Goal: Task Accomplishment & Management: Use online tool/utility

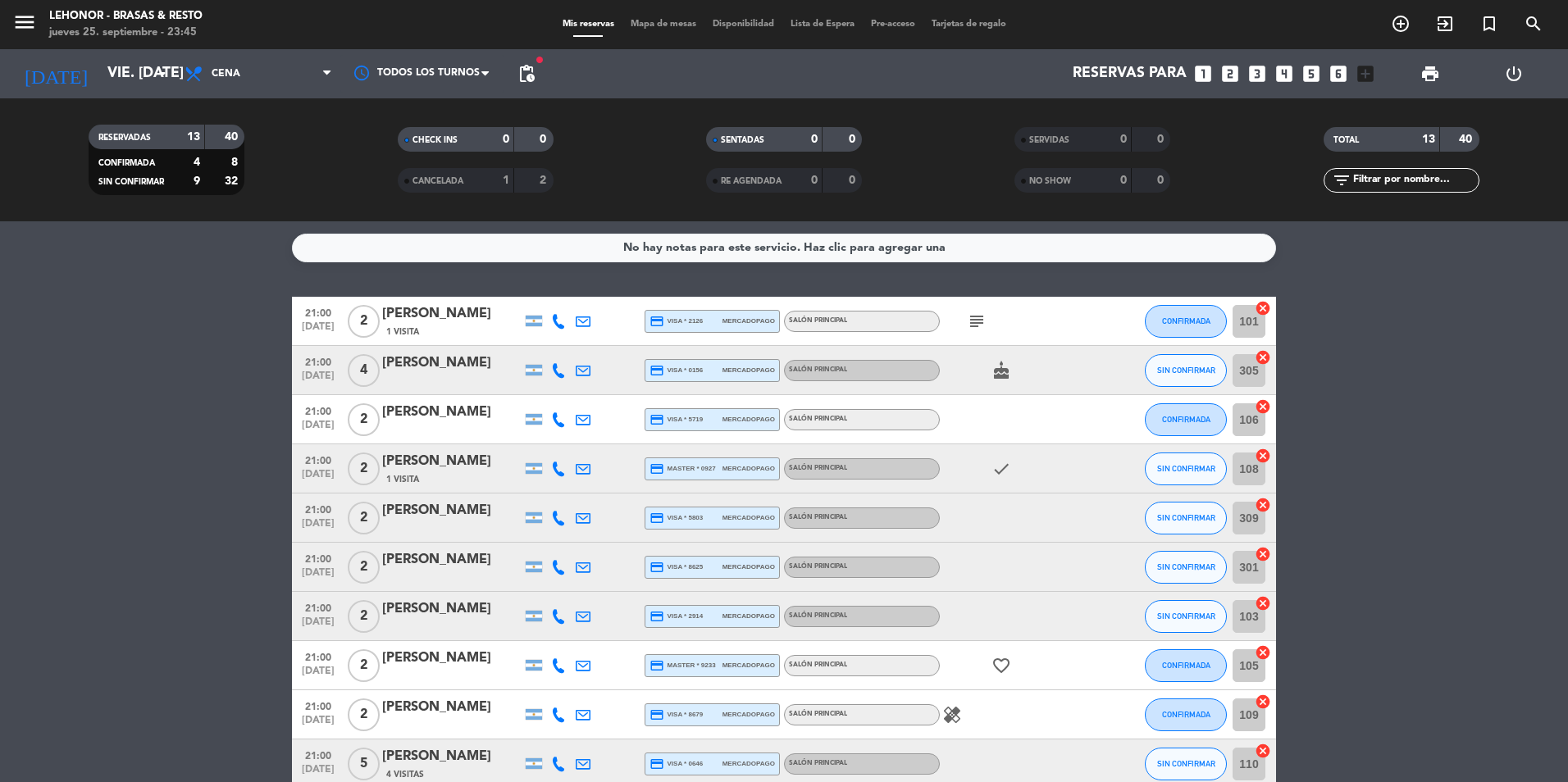
click at [677, 24] on span "Mapa de mesas" at bounding box center [663, 24] width 82 height 9
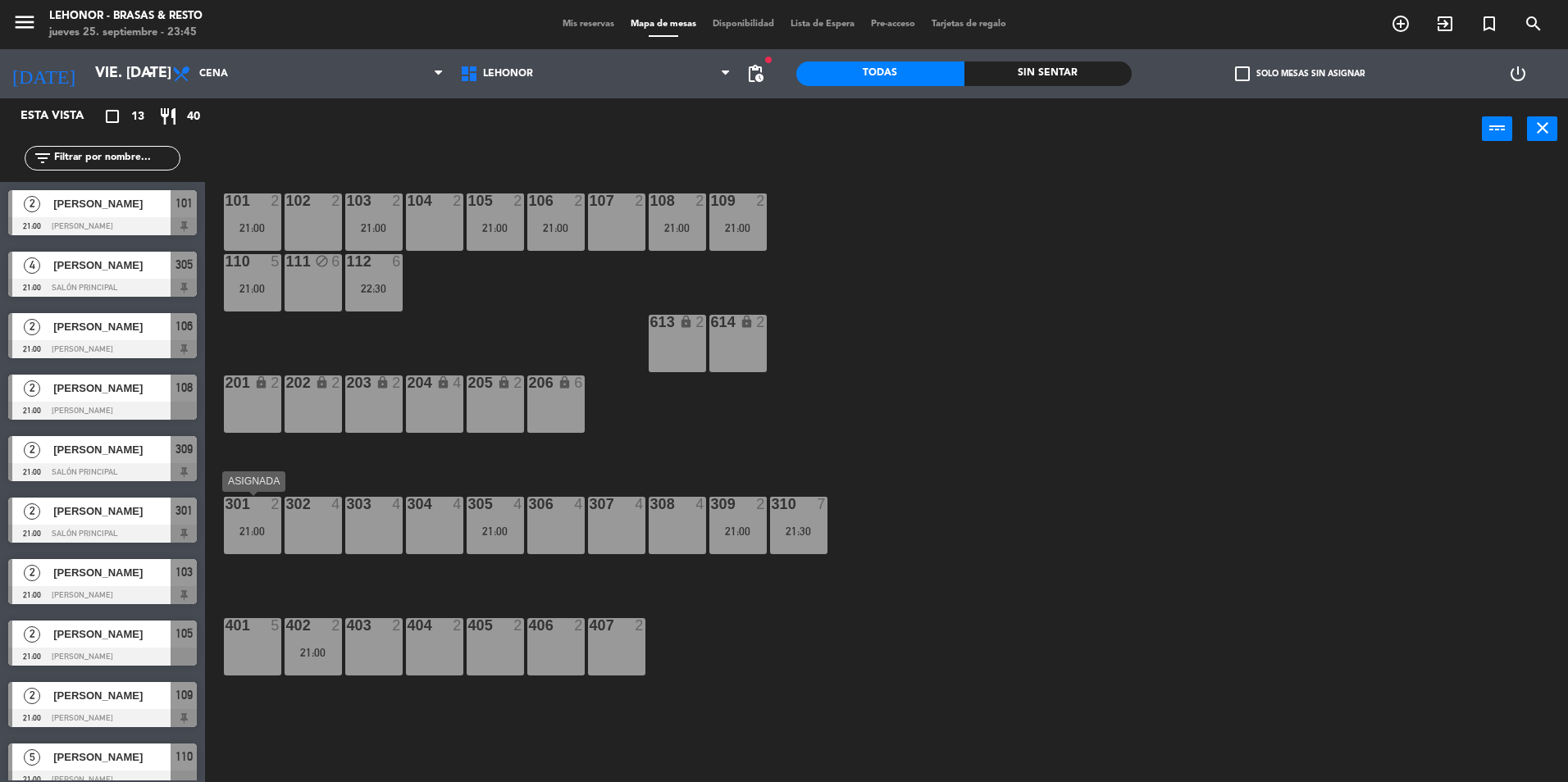
click at [272, 539] on div "301 2 21:00" at bounding box center [252, 526] width 57 height 57
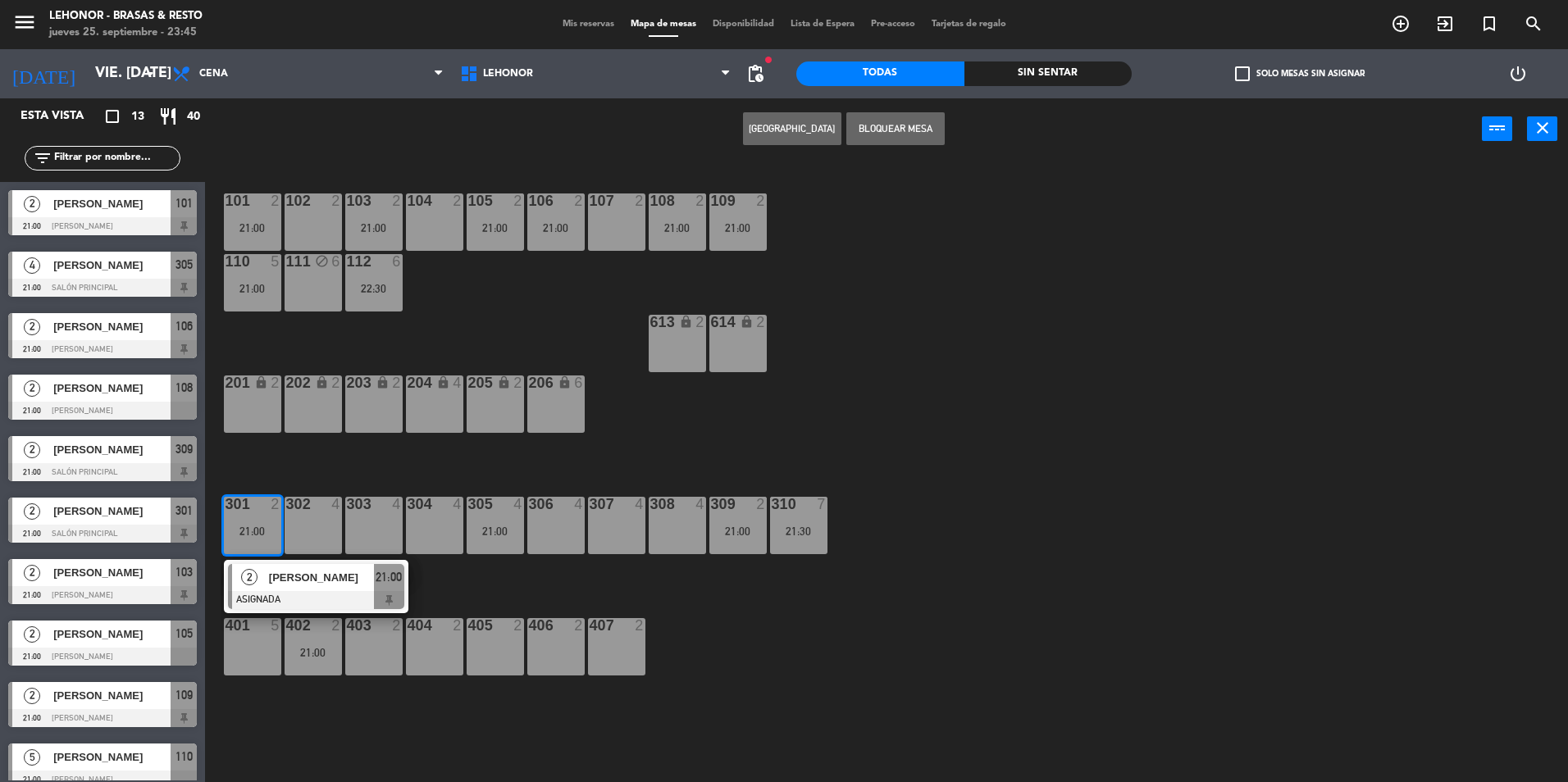
click at [765, 599] on div "101 2 21:00 102 2 103 2 21:00 104 2 105 2 21:00 106 2 21:00 107 2 108 2 21:00 1…" at bounding box center [895, 475] width 1348 height 622
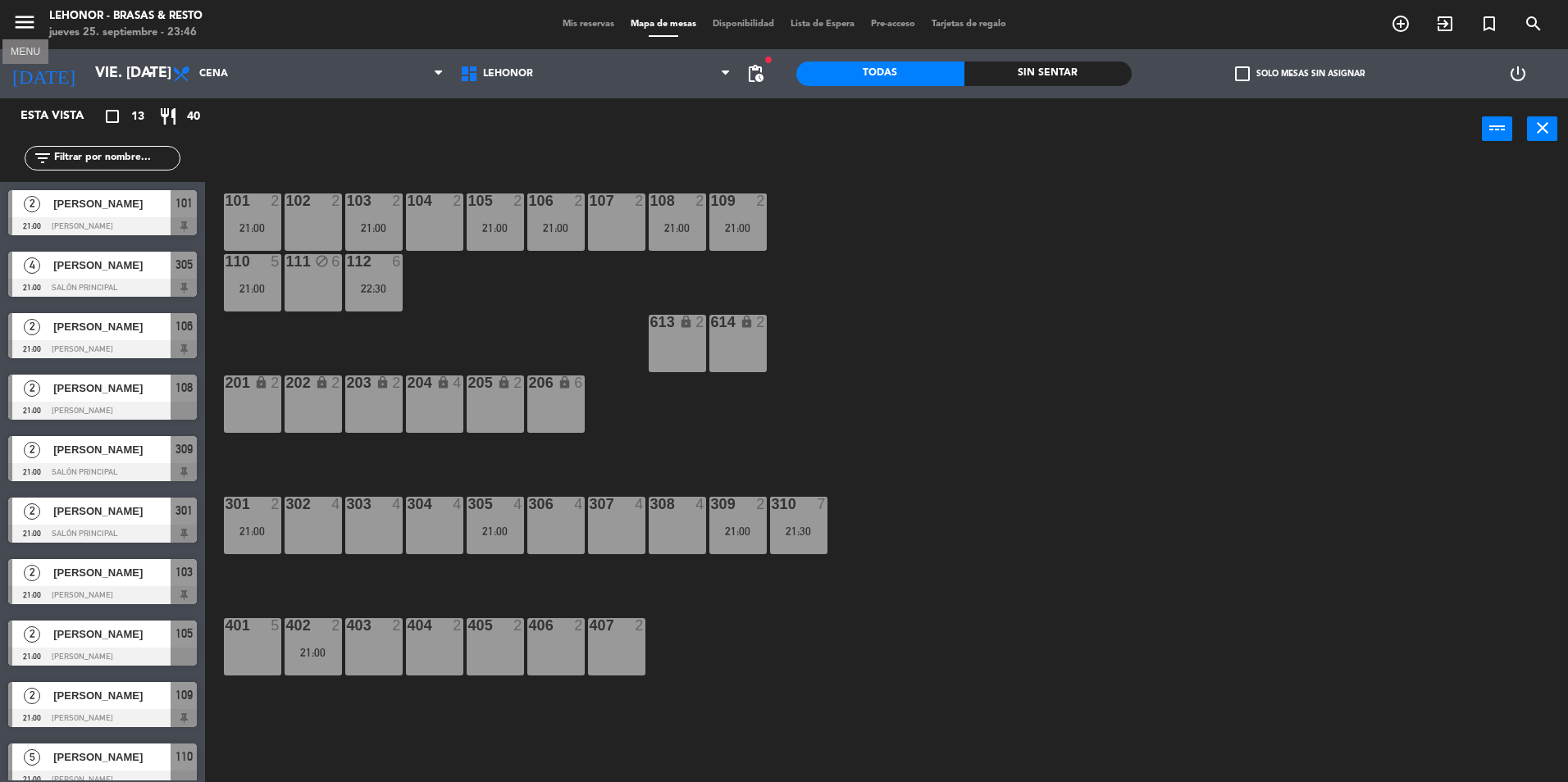
click at [23, 16] on icon "menu" at bounding box center [24, 22] width 24 height 24
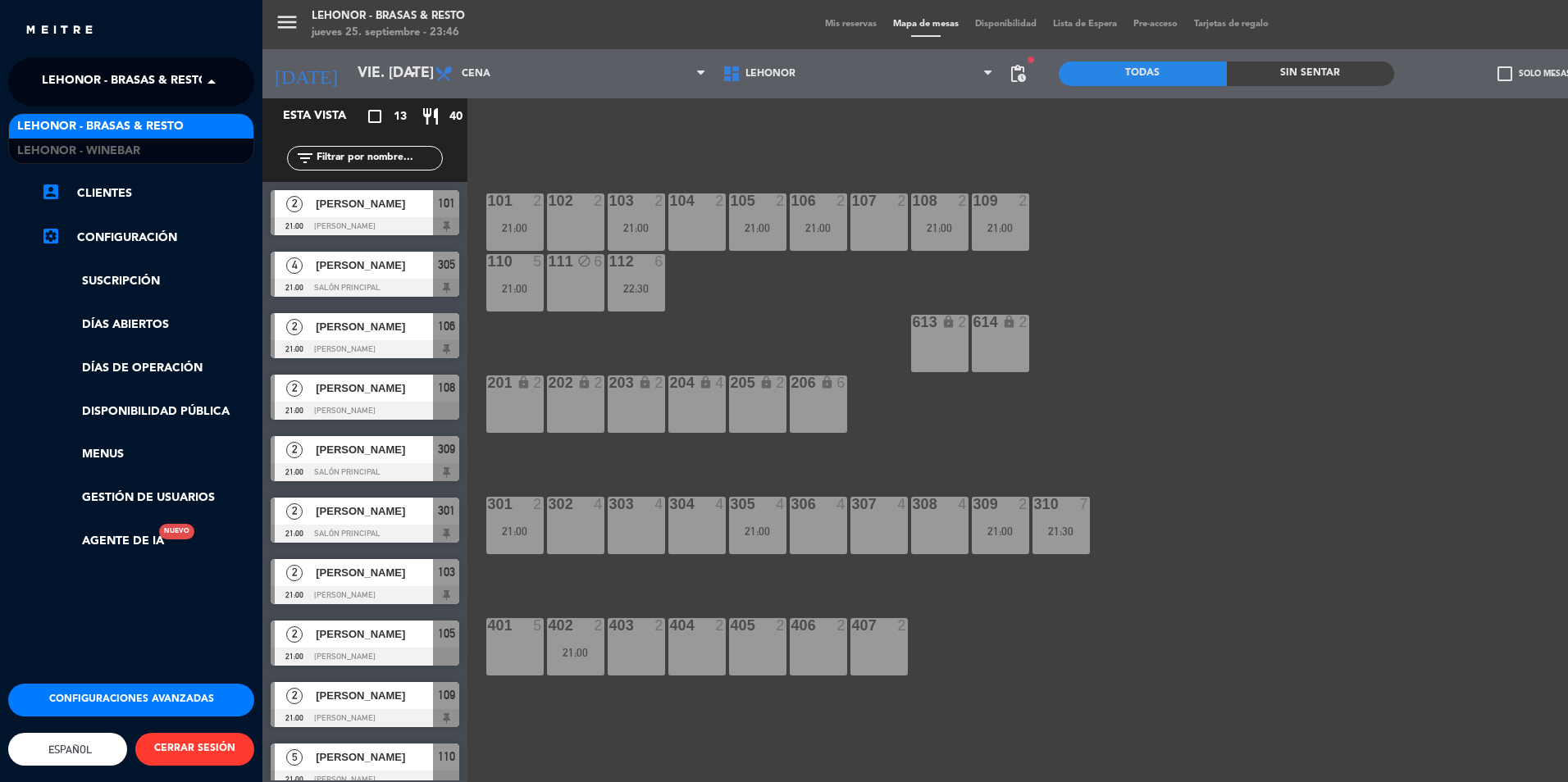
click at [147, 89] on span "Lehonor - Brasas & Resto" at bounding box center [124, 82] width 167 height 35
click at [196, 149] on div "Lehonor - Winebar" at bounding box center [130, 151] width 244 height 24
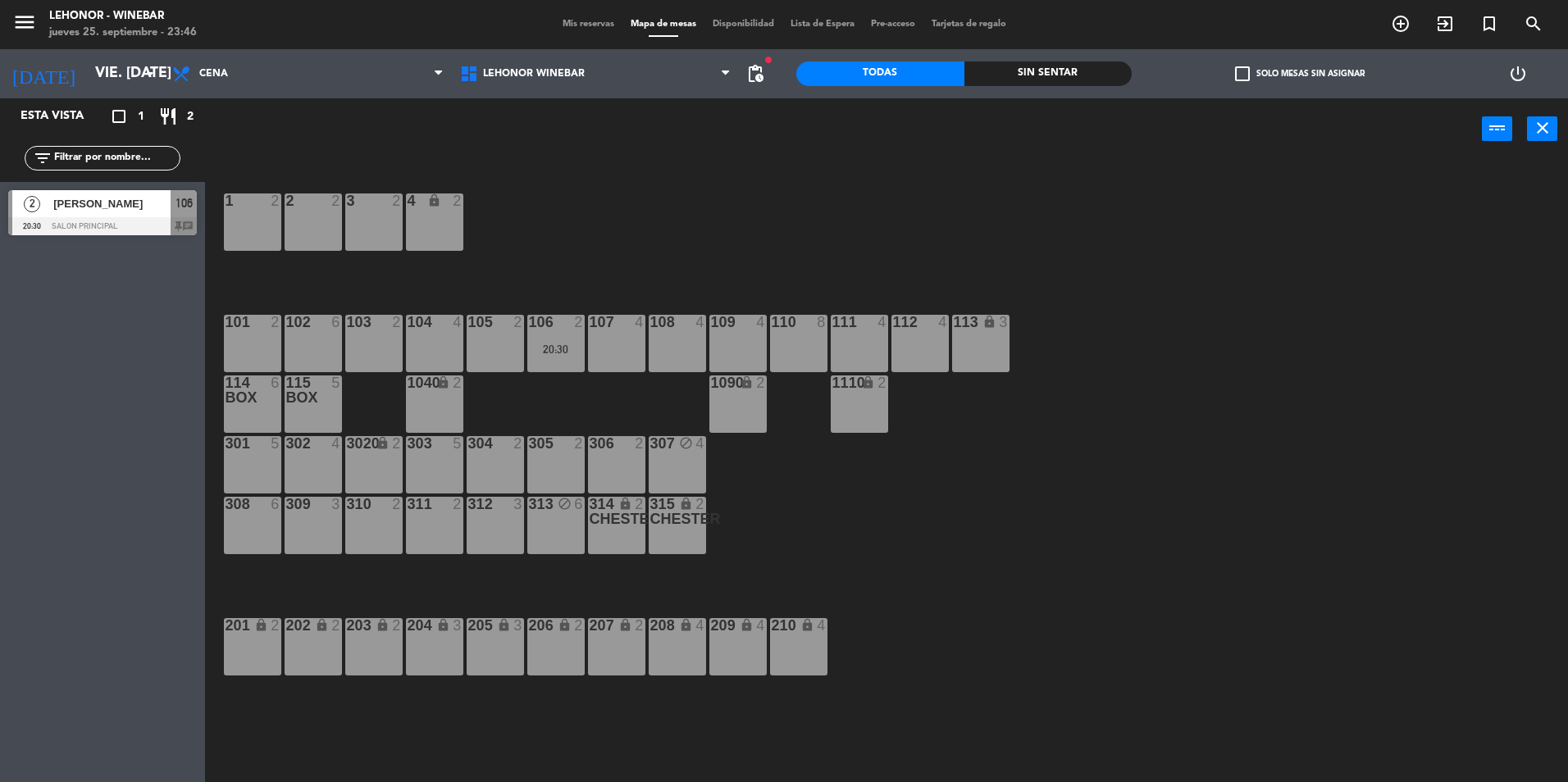
click at [153, 213] on div "2 [PERSON_NAME] 20:30 Salon Principal 106 chat" at bounding box center [102, 212] width 205 height 61
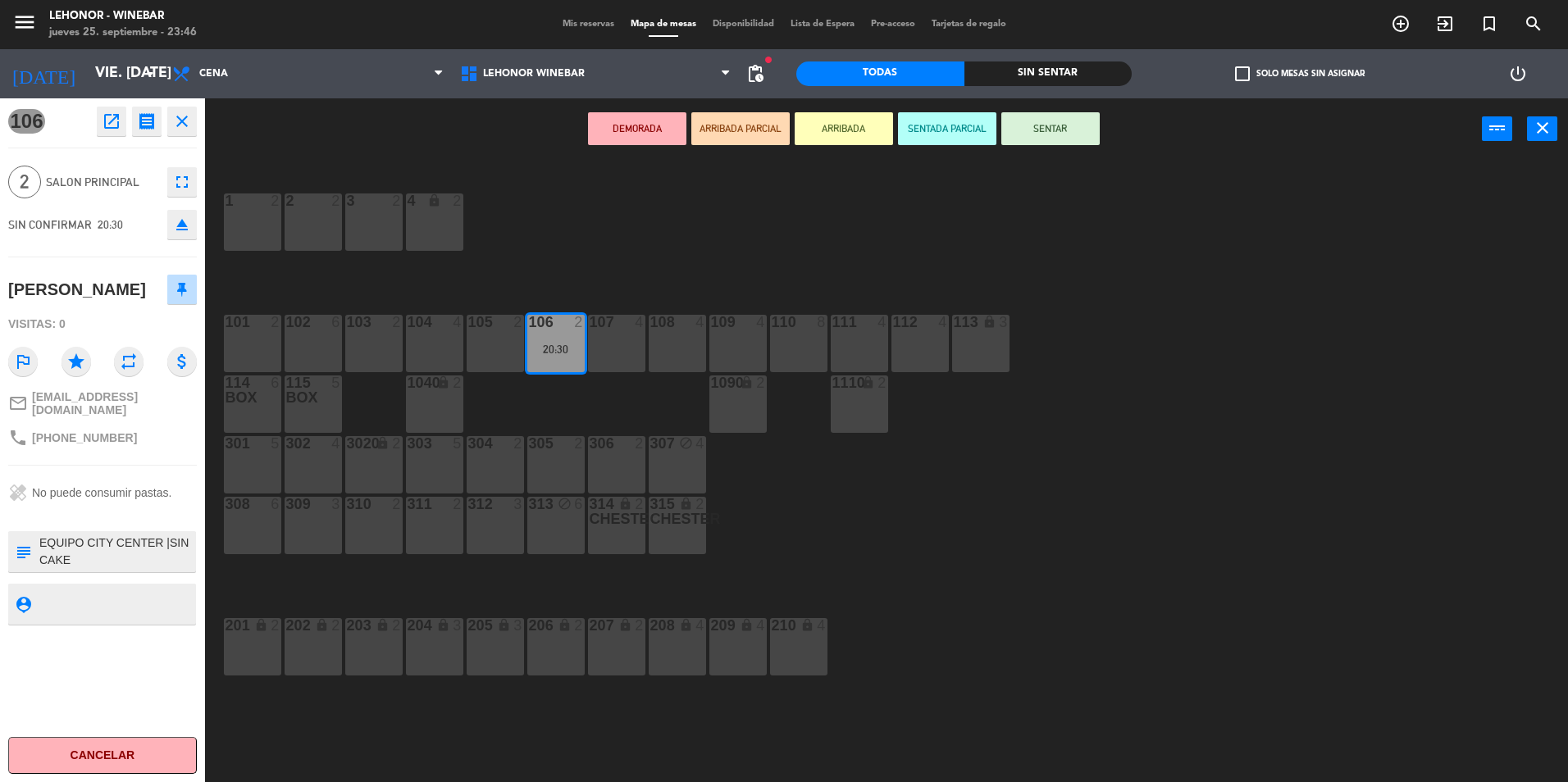
click at [616, 243] on div "1 2 2 2 3 2 4 lock 2 102 6 104 4 106 2 20:30 107 4 109 4 111 4 113 lock 3 110 8…" at bounding box center [895, 475] width 1348 height 622
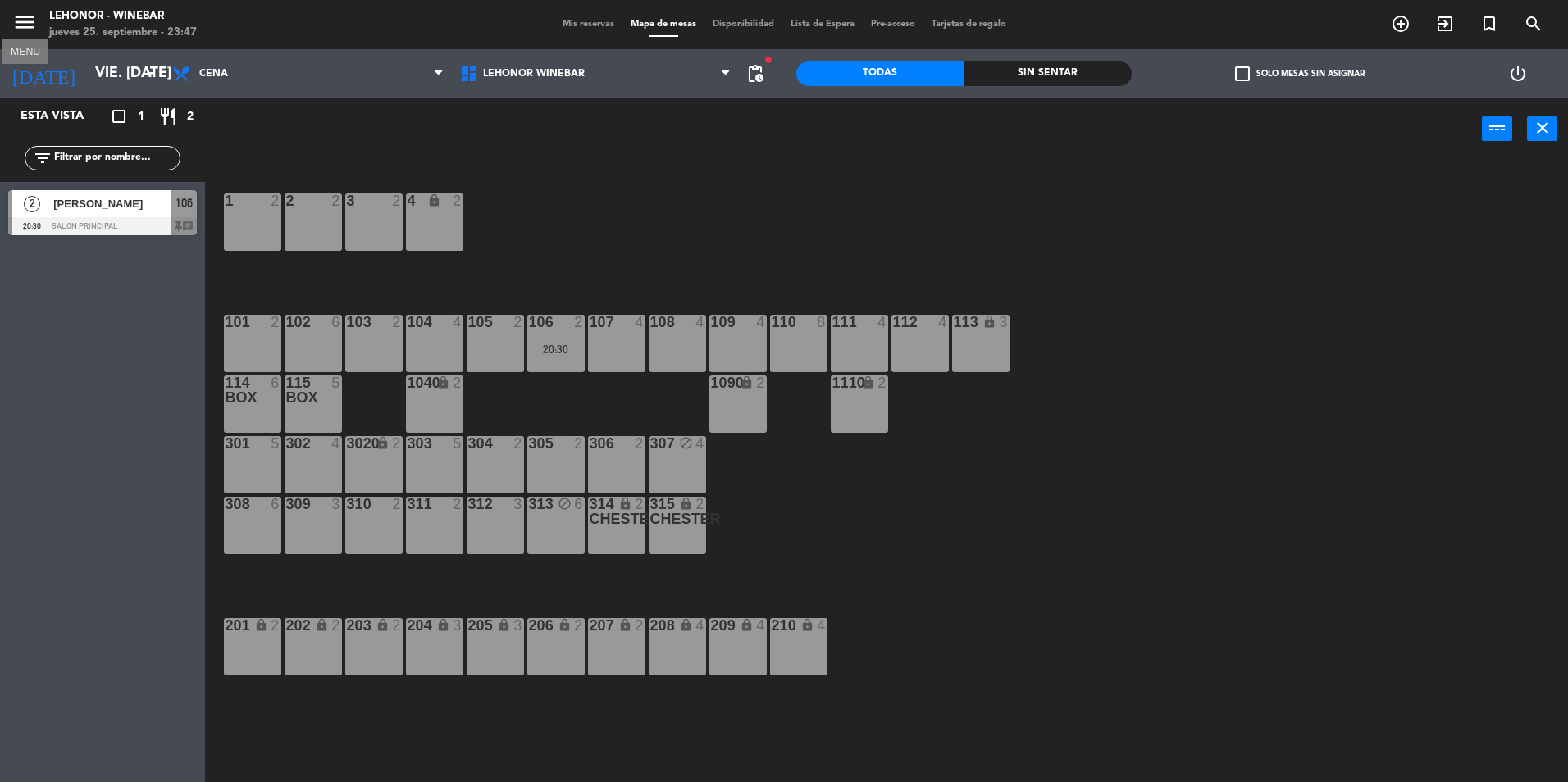
click at [32, 30] on icon "menu" at bounding box center [24, 22] width 24 height 24
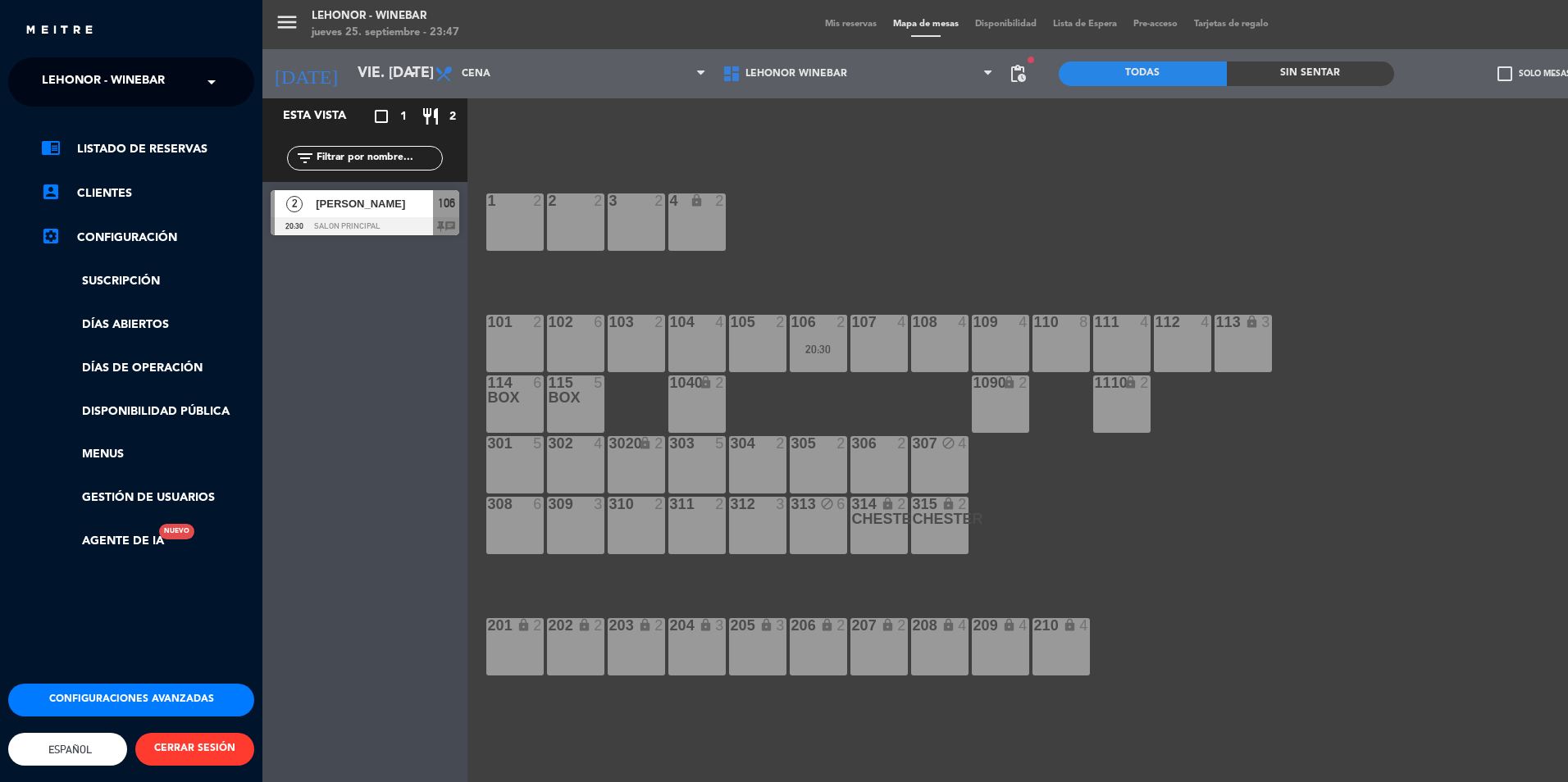
click at [790, 162] on div "menu Lehonor - Winebar jueves 25. septiembre - 23:47 Mis reservas Mapa de mesas…" at bounding box center [1046, 391] width 1568 height 782
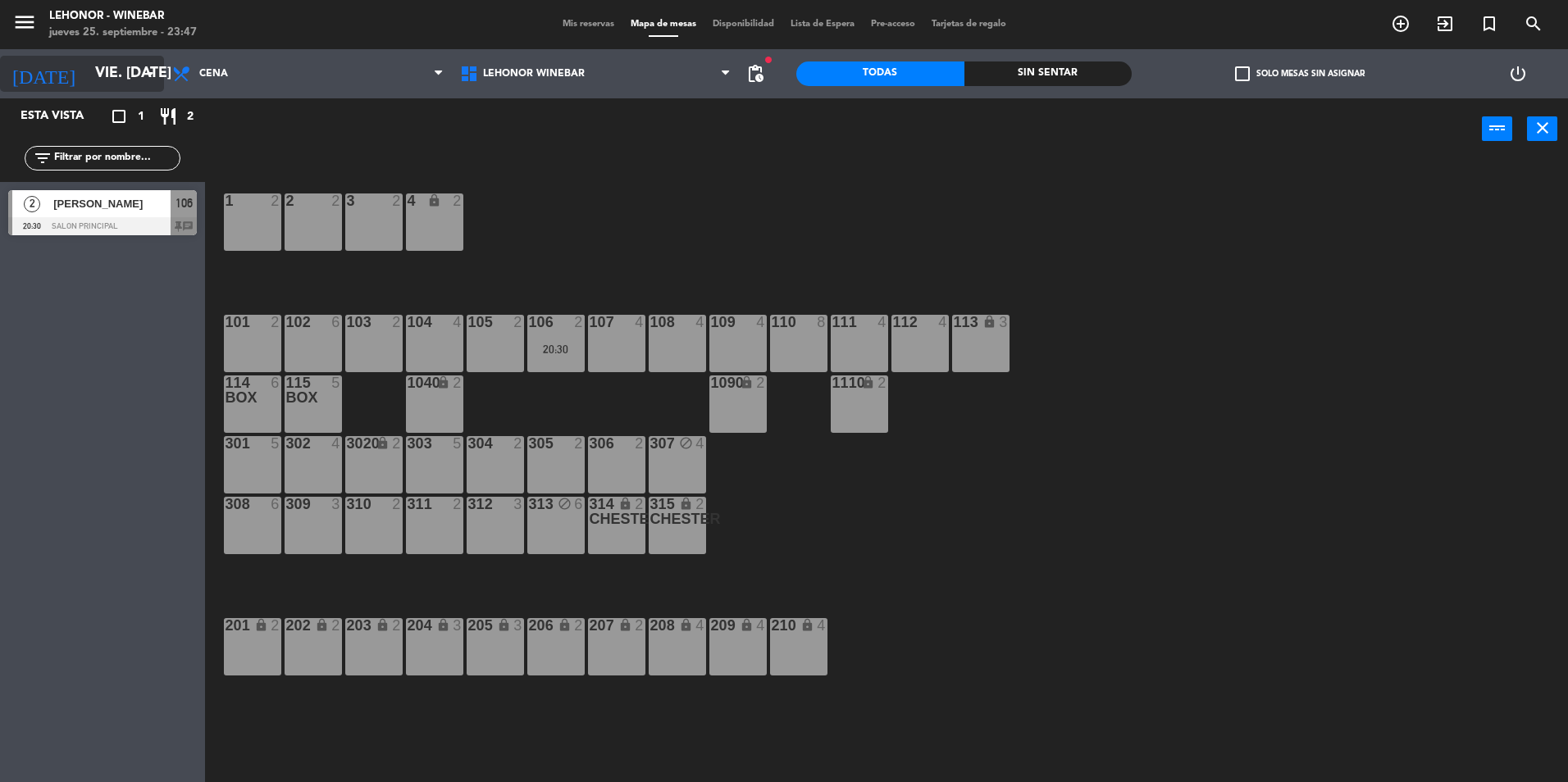
click at [108, 82] on input "vie. [DATE]" at bounding box center [182, 73] width 190 height 33
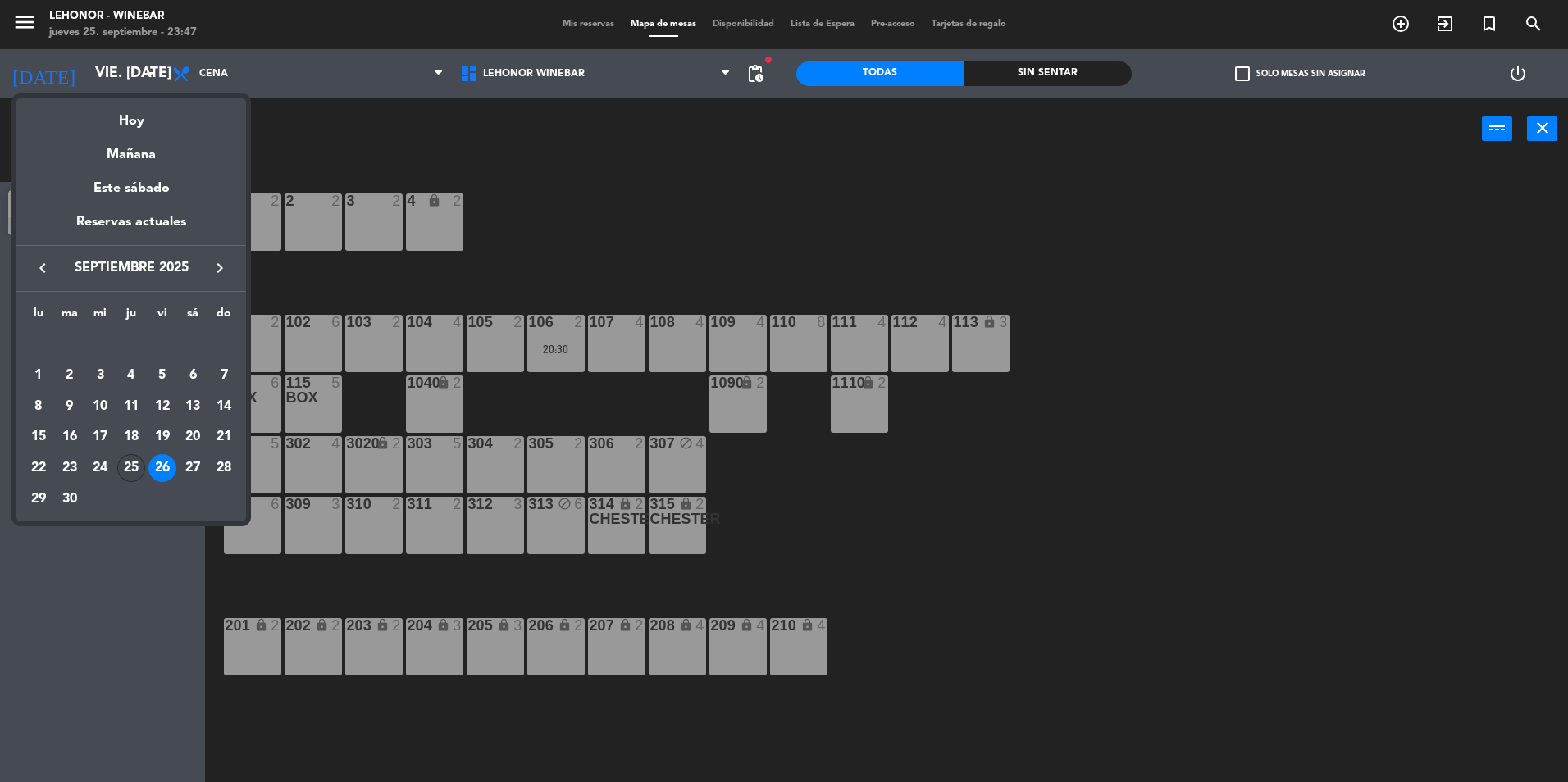
click at [134, 475] on div "25" at bounding box center [131, 468] width 28 height 28
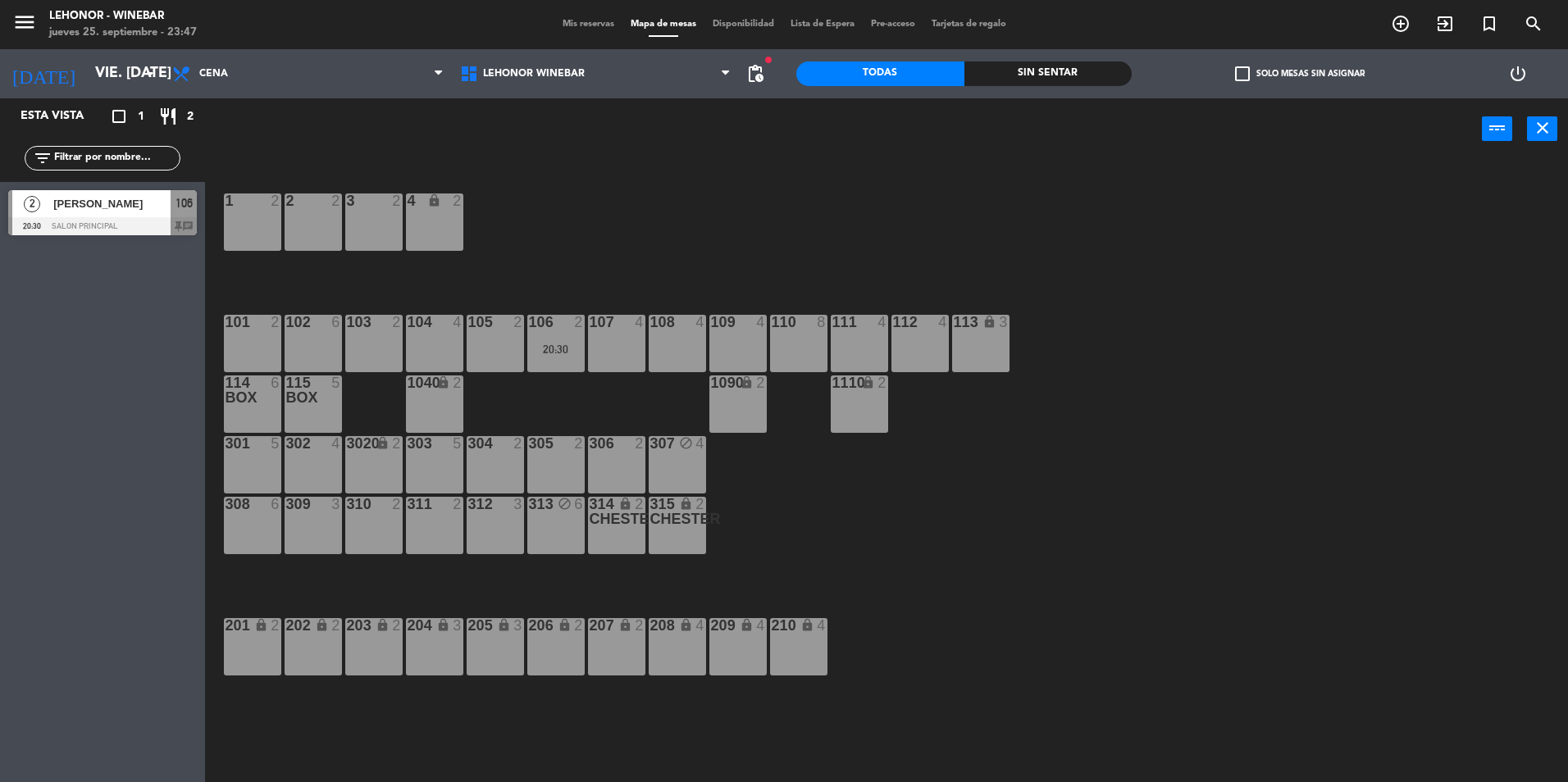
type input "[DEMOGRAPHIC_DATA] [DATE]"
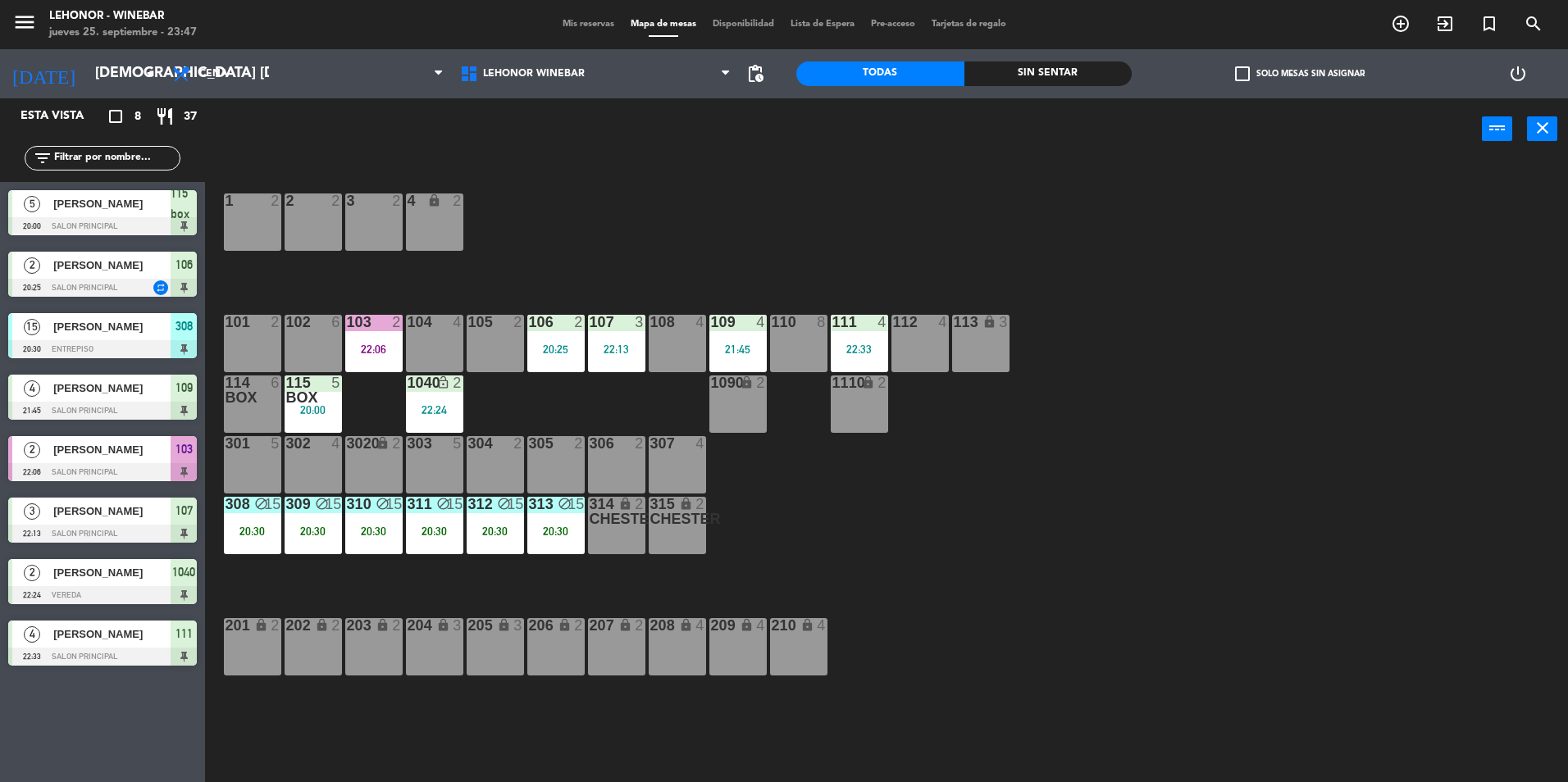
click at [111, 345] on div at bounding box center [102, 349] width 188 height 18
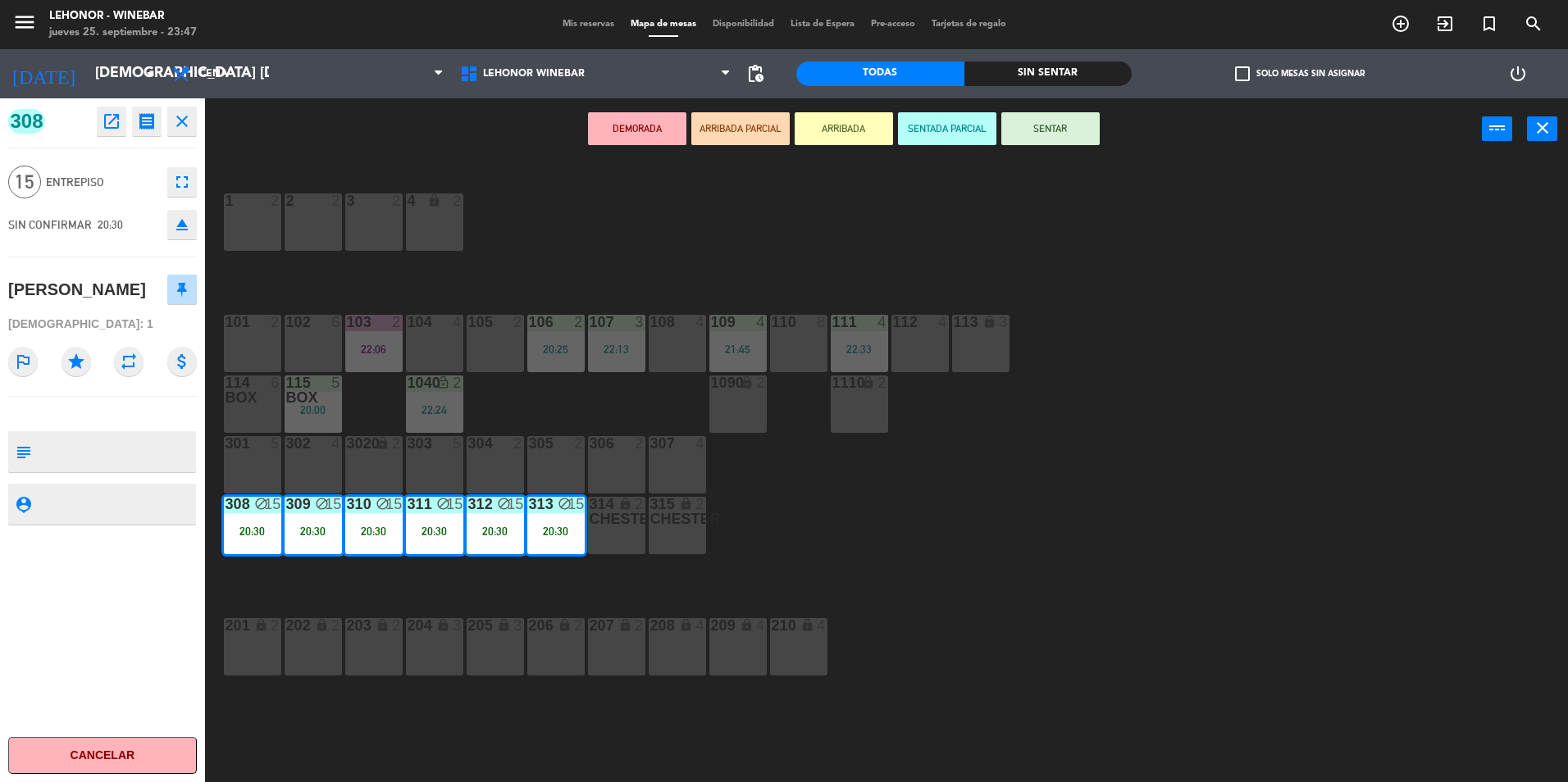
click at [1047, 132] on button "SENTAR" at bounding box center [1051, 129] width 98 height 33
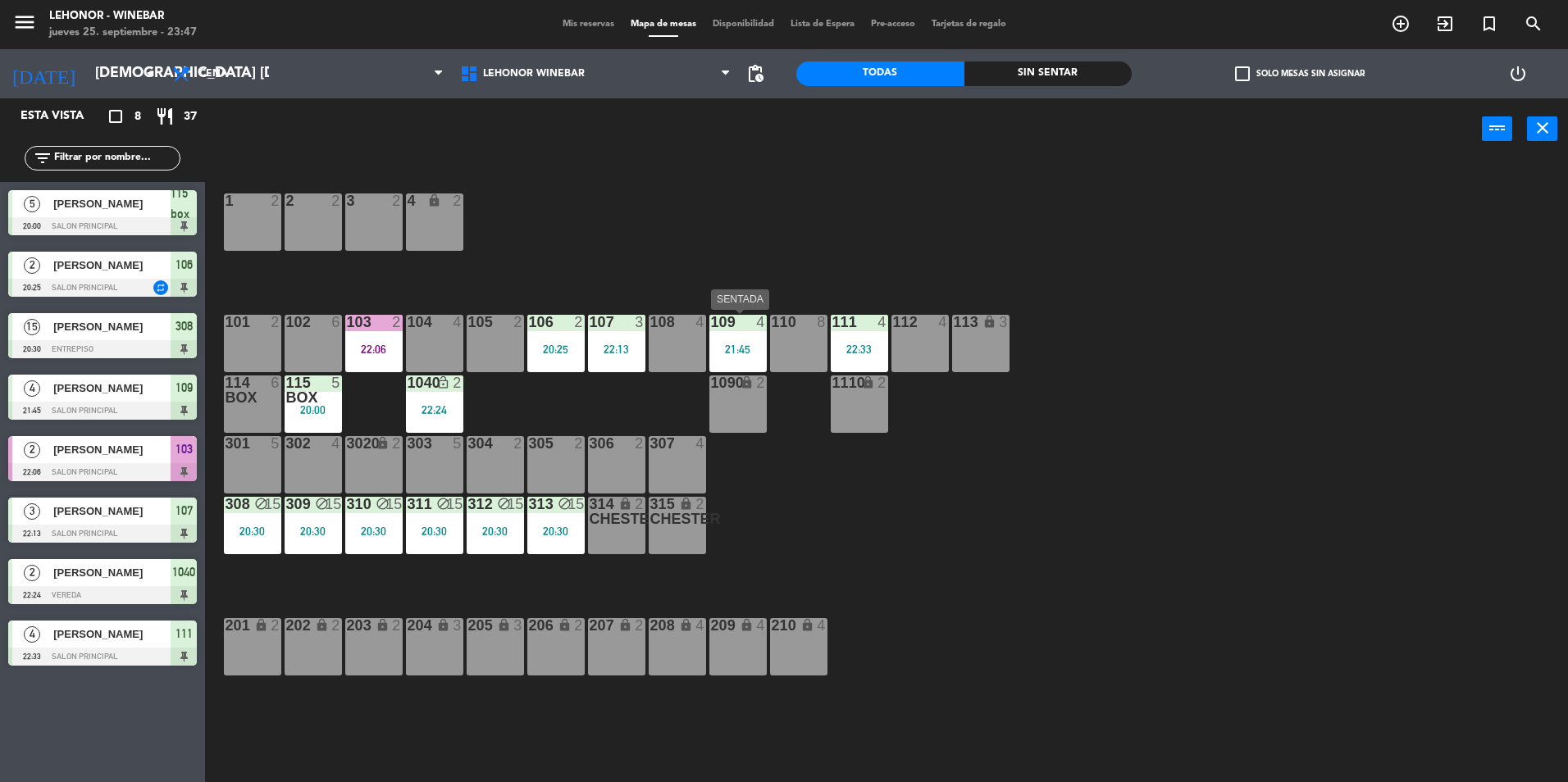
click at [762, 331] on div "109 4 21:45" at bounding box center [738, 344] width 57 height 57
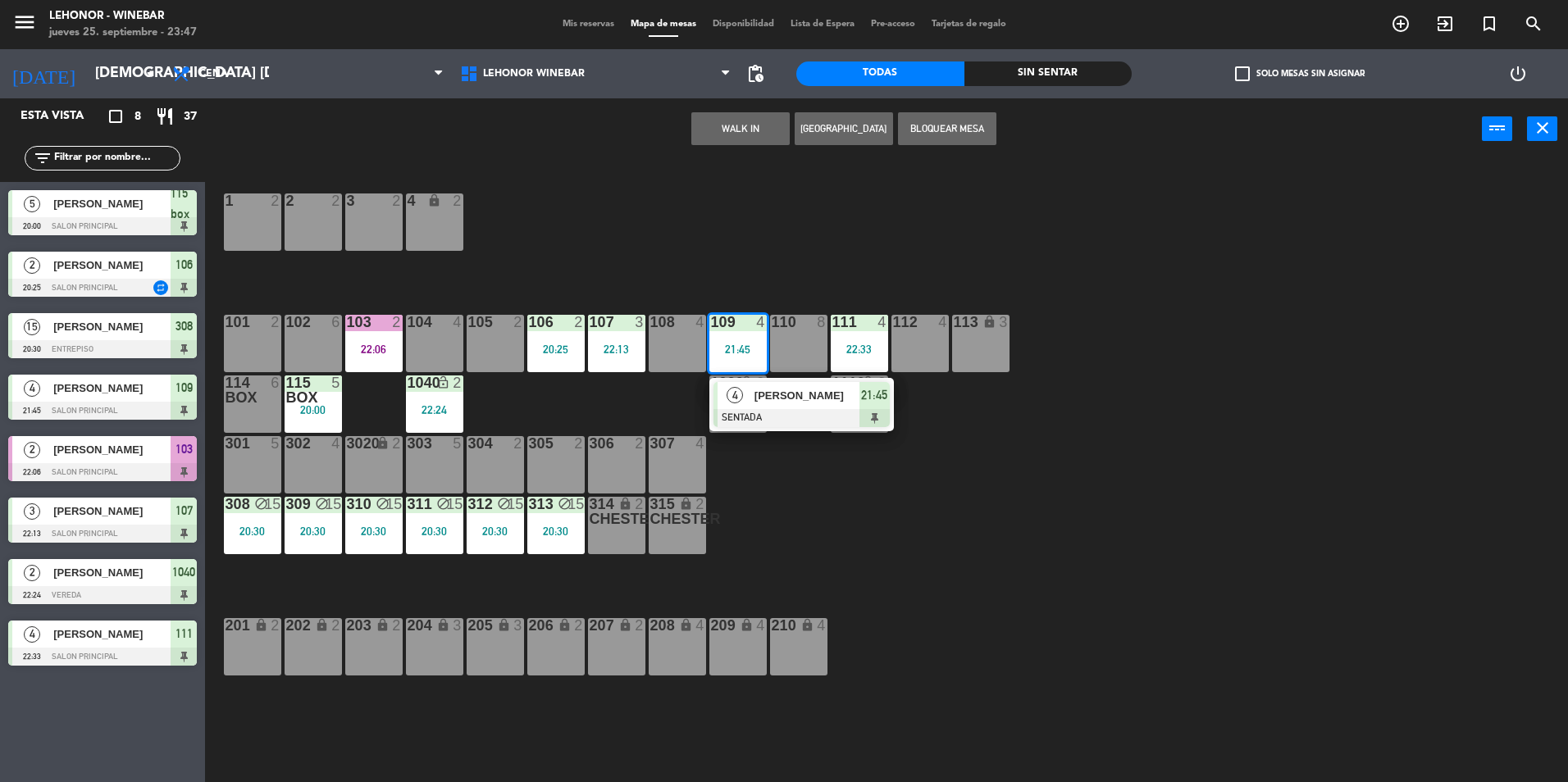
click at [757, 213] on div "1 2 2 2 3 2 4 lock 2 102 6 104 4 106 2 20:25 107 3 22:13 109 4 21:45 4 [PERSON_…" at bounding box center [895, 475] width 1348 height 622
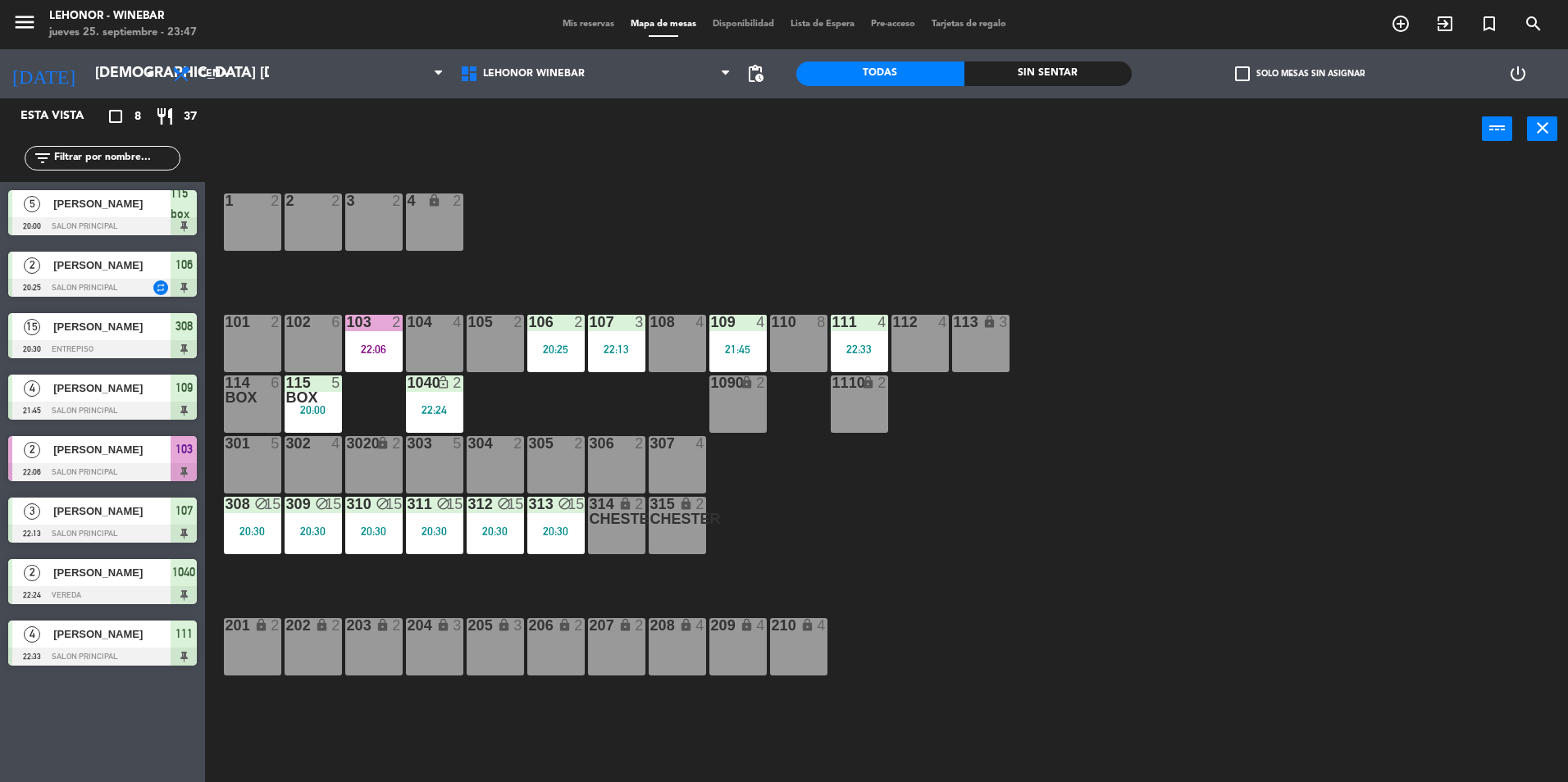
click at [628, 362] on div "107 3 22:13" at bounding box center [616, 344] width 57 height 57
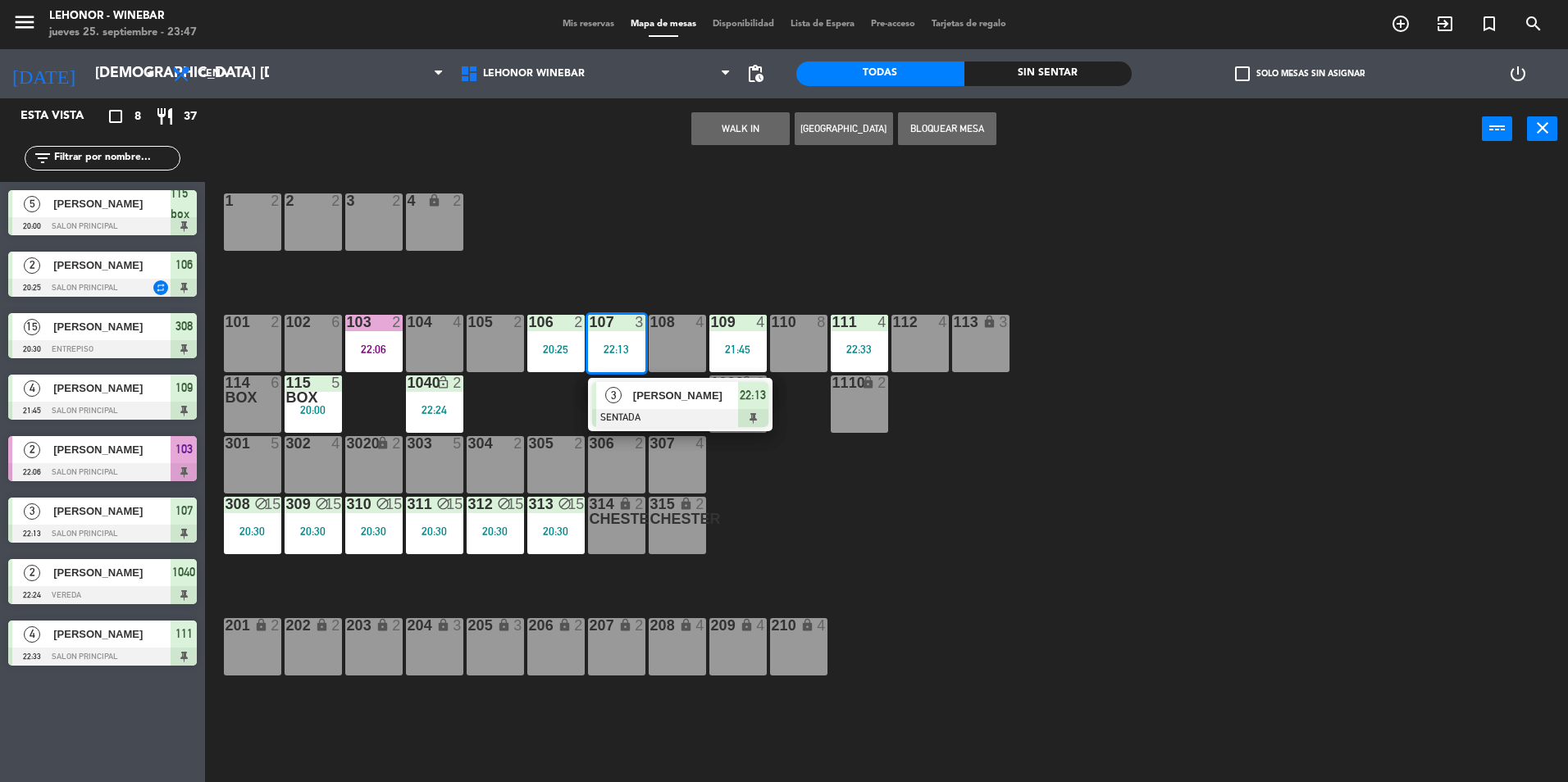
click at [639, 253] on div "1 2 2 2 3 2 4 lock 2 102 6 104 4 106 2 20:25 107 3 22:13 3 [PERSON_NAME] SENTAD…" at bounding box center [895, 475] width 1348 height 622
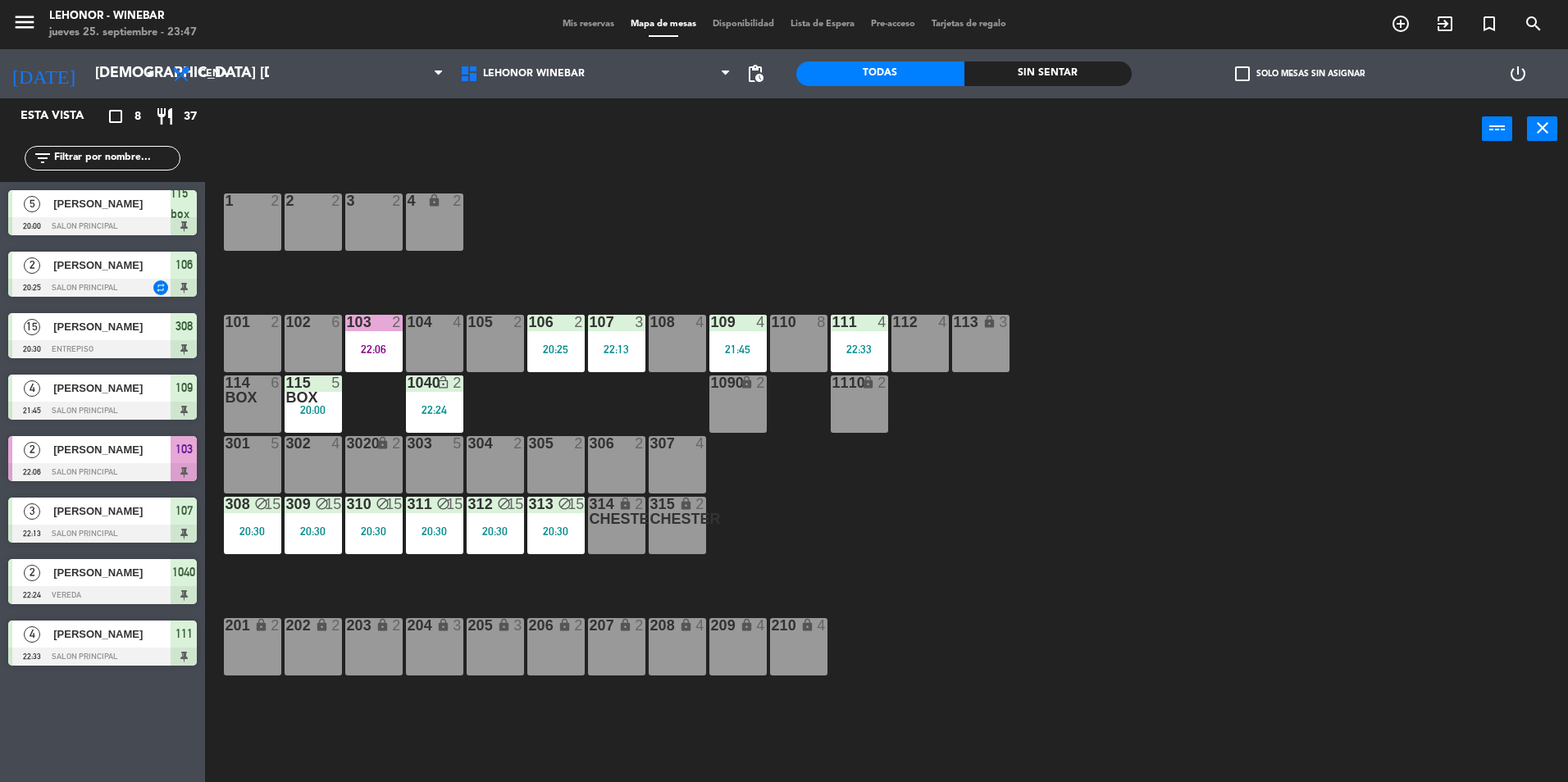
click at [575, 355] on div "20:25" at bounding box center [556, 349] width 57 height 11
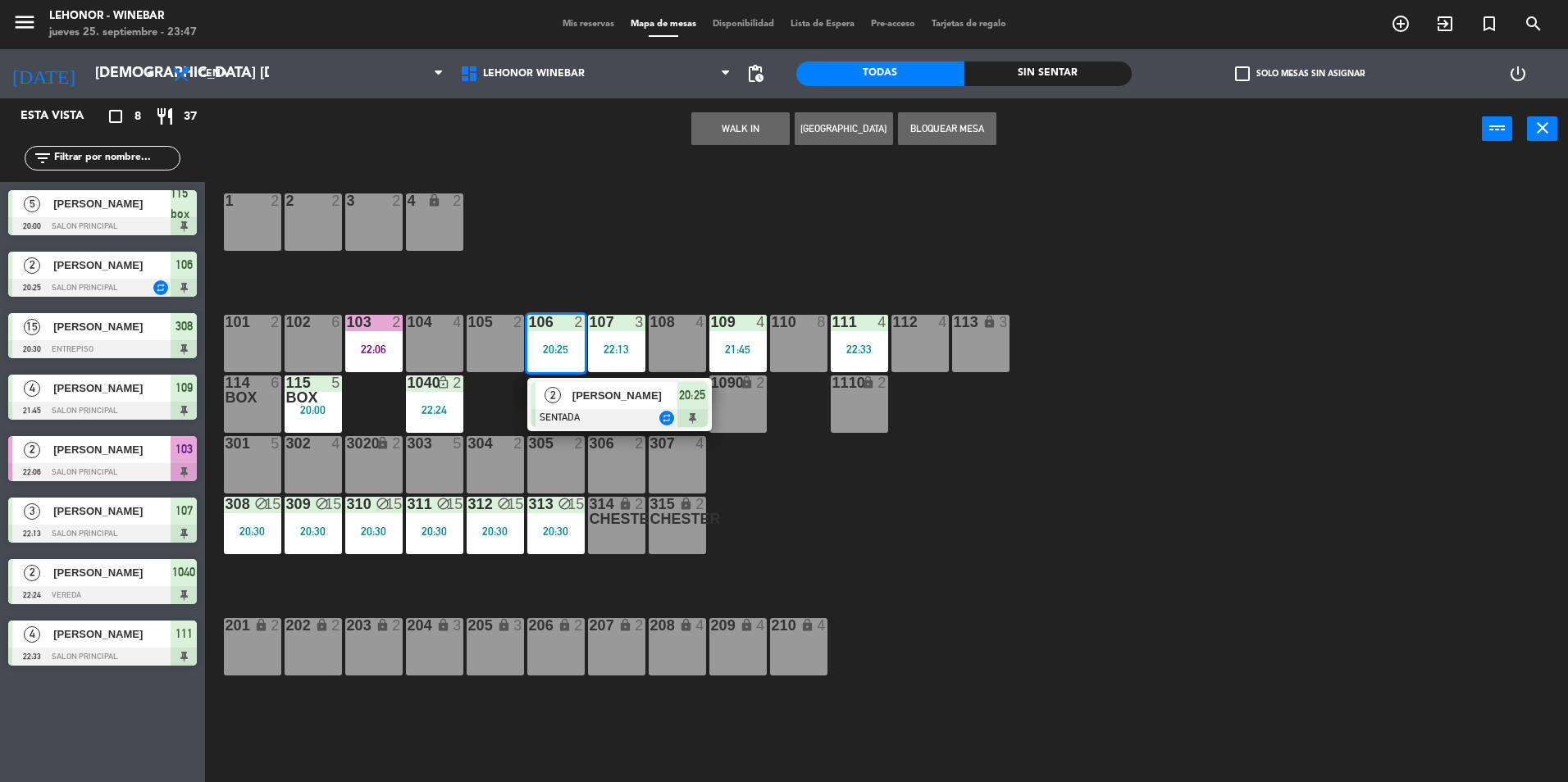
click at [616, 269] on div "1 2 2 2 3 2 4 lock 2 102 6 104 4 106 2 20:25 2 [PERSON_NAME] SENTADA repeat 20:…" at bounding box center [895, 475] width 1348 height 622
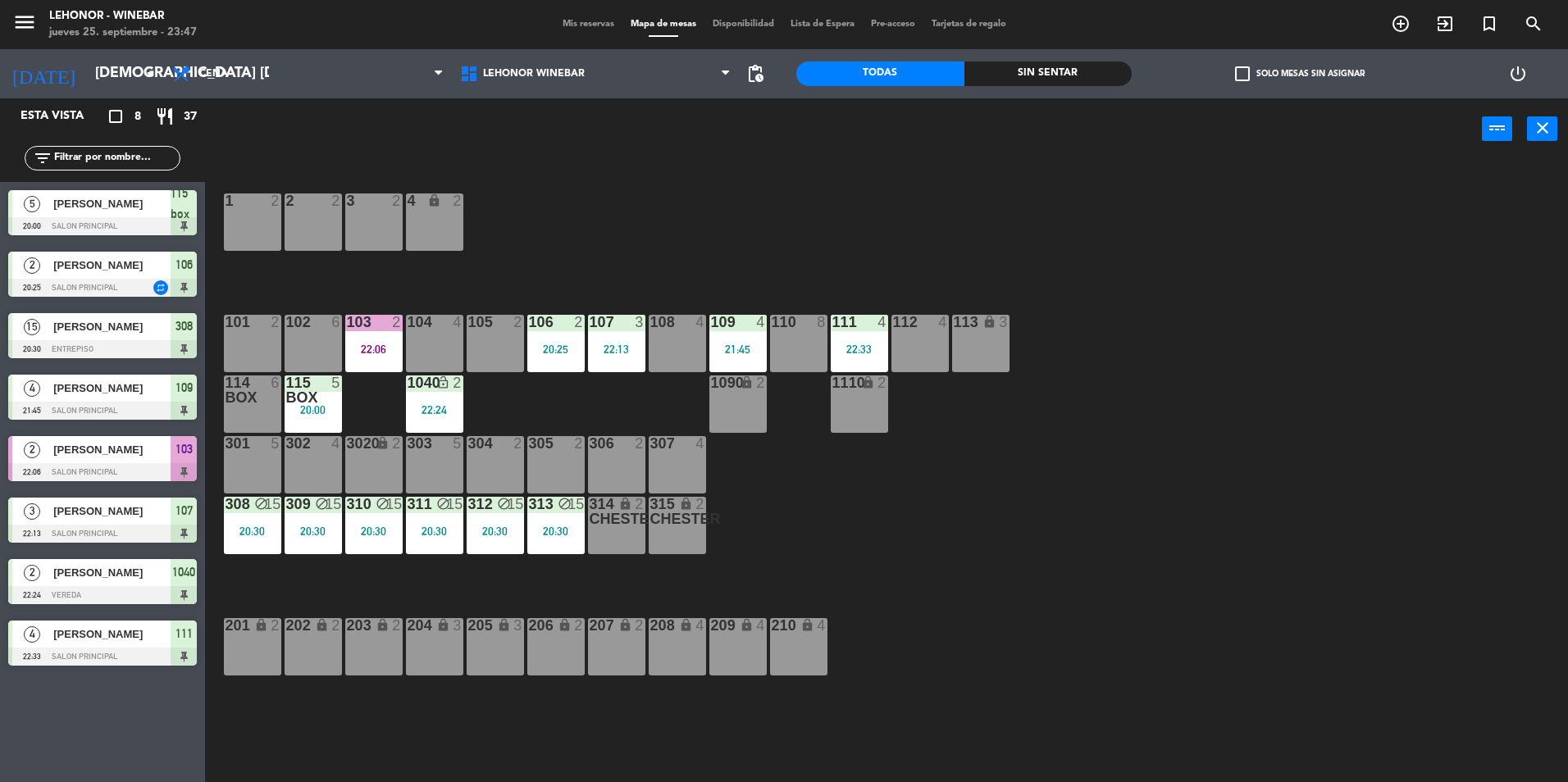
click at [542, 353] on div "20:25" at bounding box center [556, 349] width 57 height 11
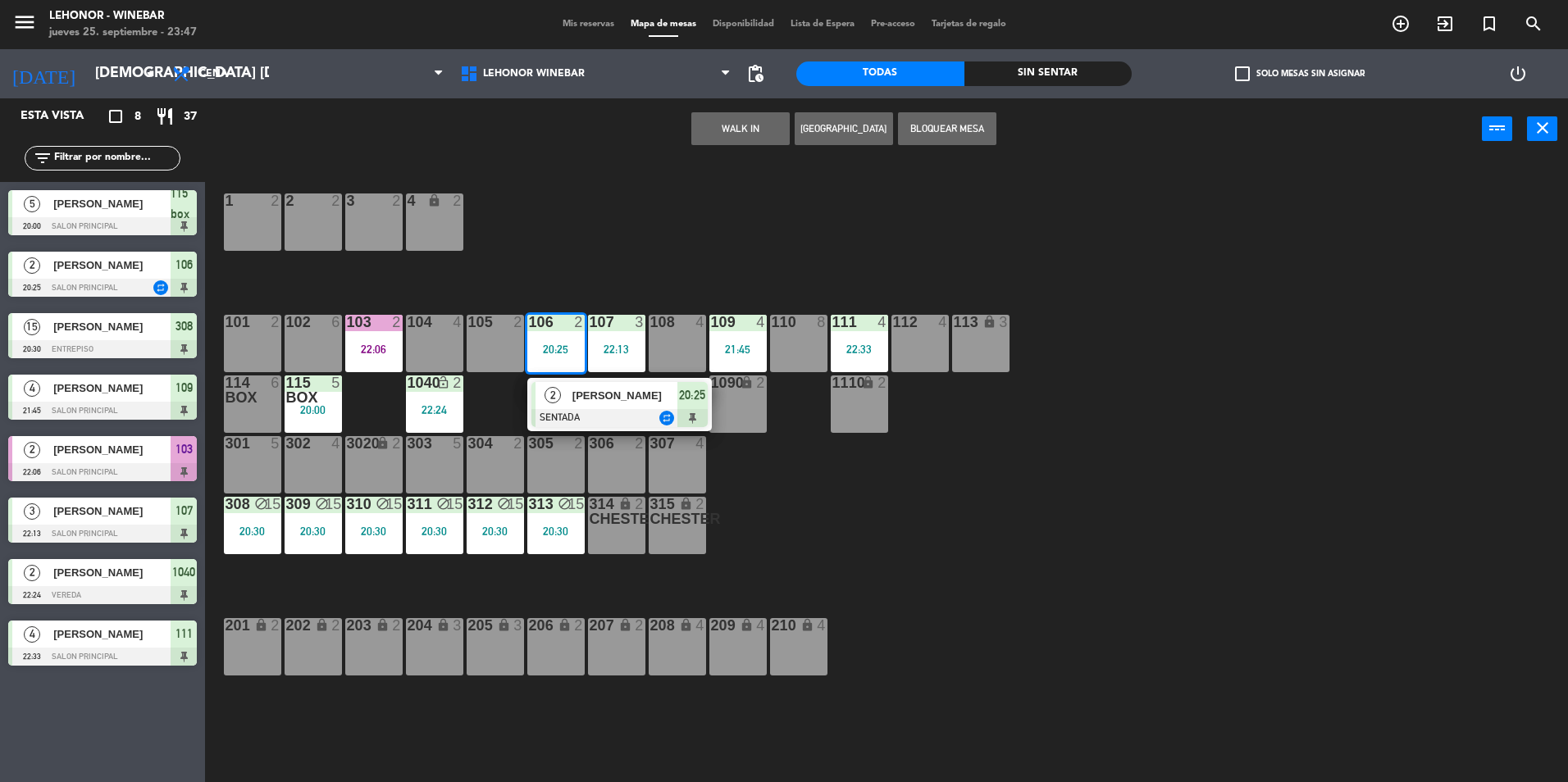
click at [650, 391] on span "[PERSON_NAME]" at bounding box center [625, 395] width 105 height 17
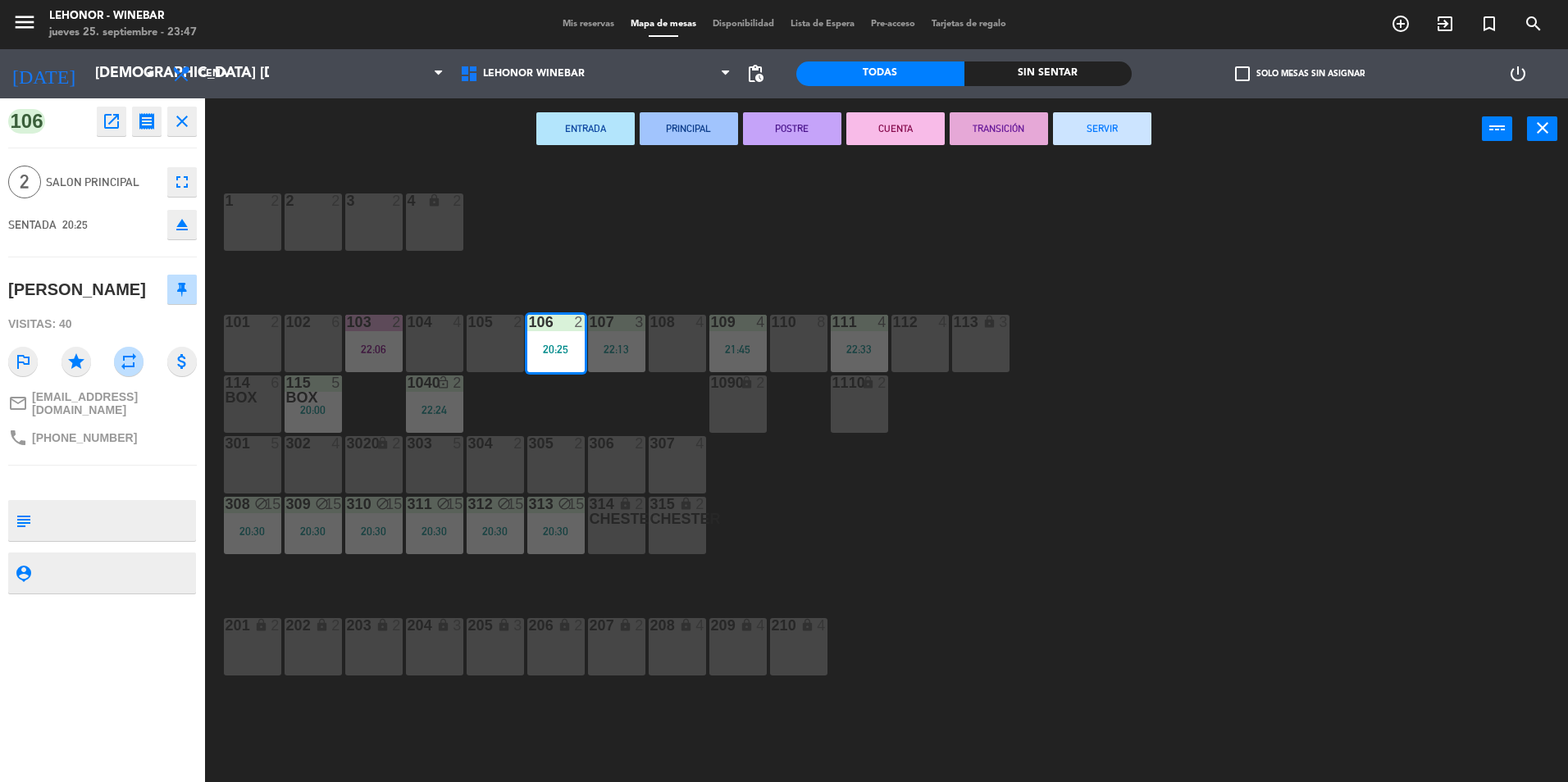
click at [1089, 121] on button "SERVIR" at bounding box center [1103, 129] width 98 height 33
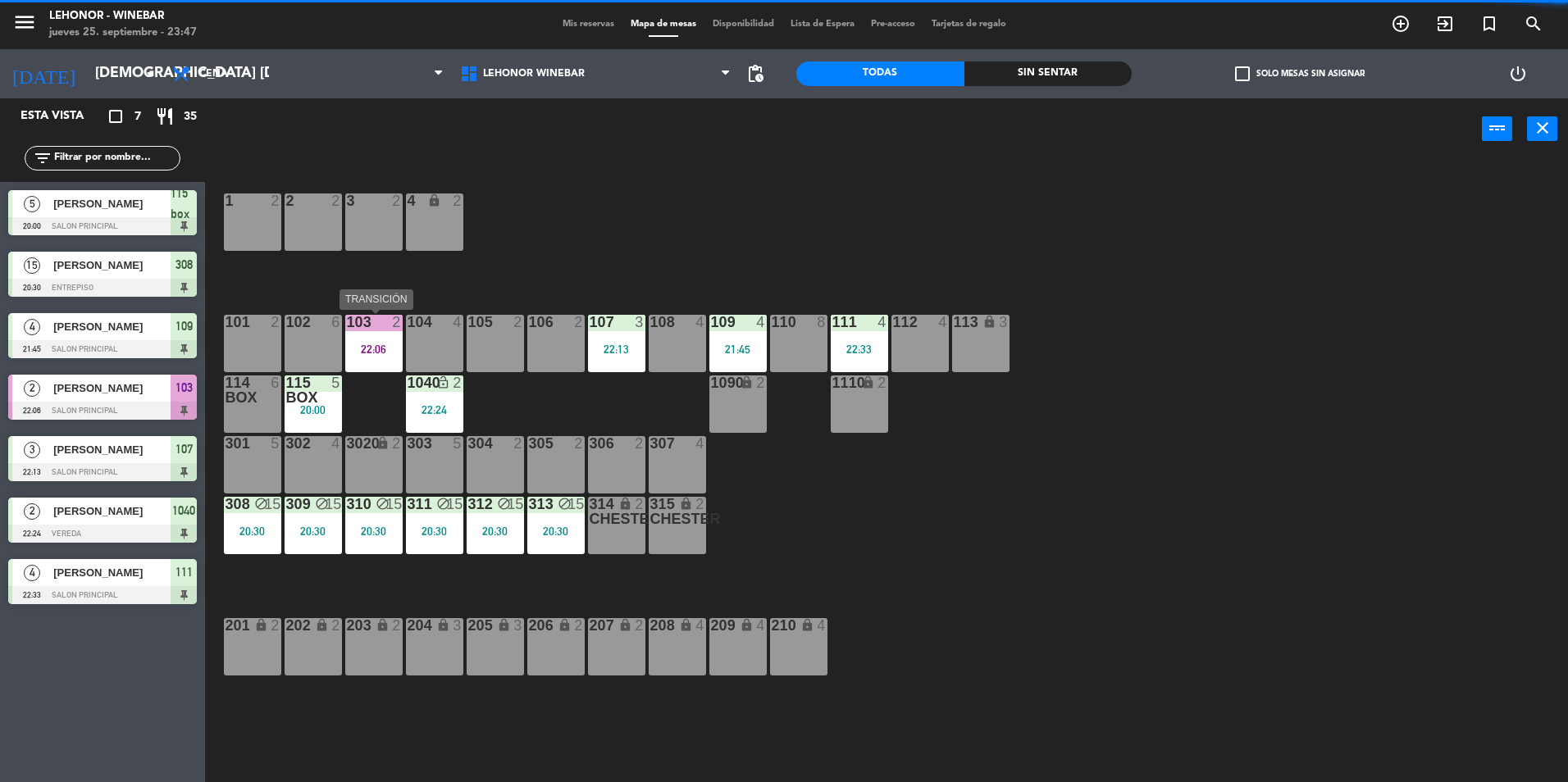
click at [376, 334] on div "103 2 22:06" at bounding box center [374, 344] width 57 height 57
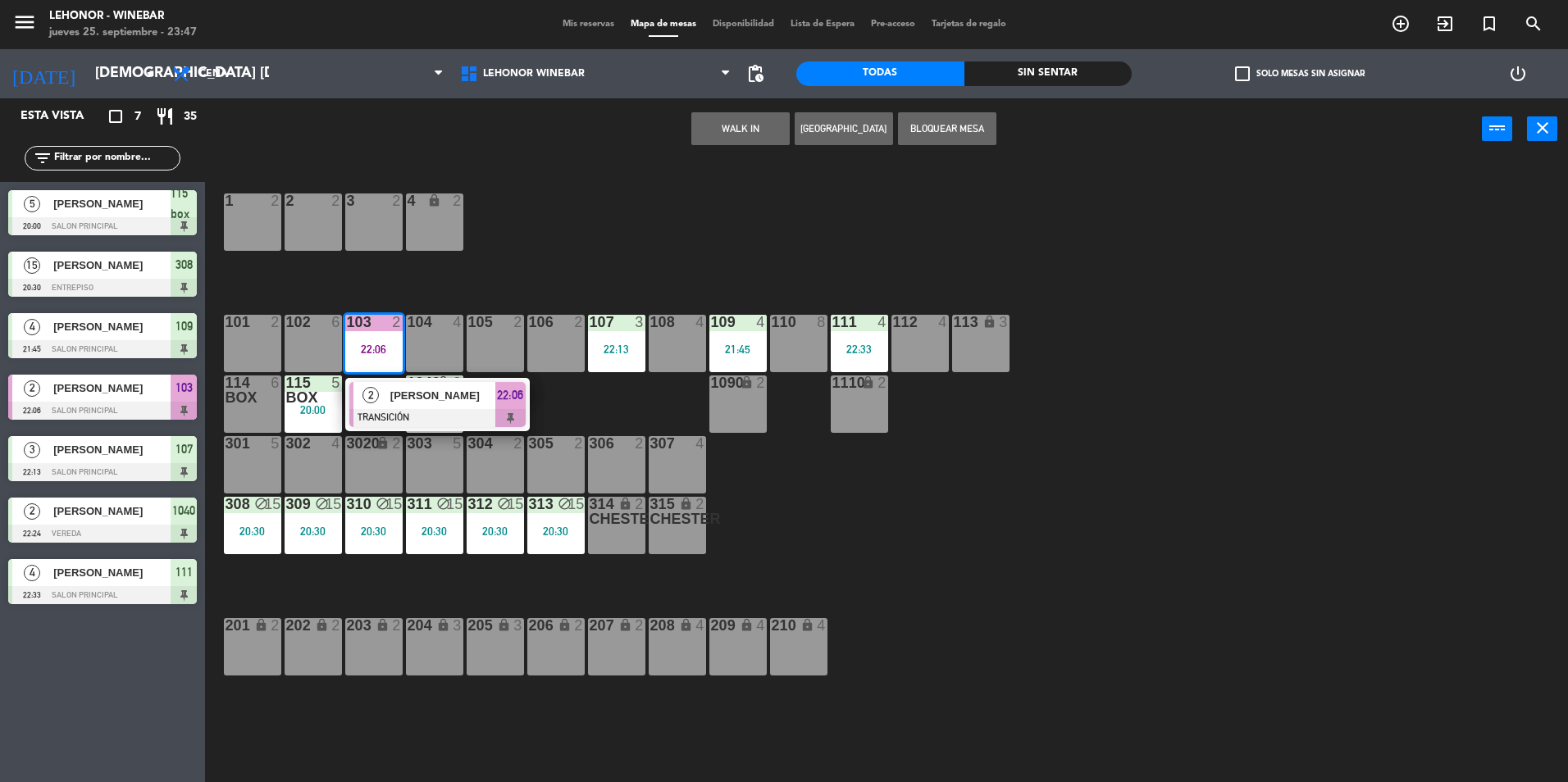
click at [454, 404] on div "[PERSON_NAME]" at bounding box center [441, 395] width 106 height 27
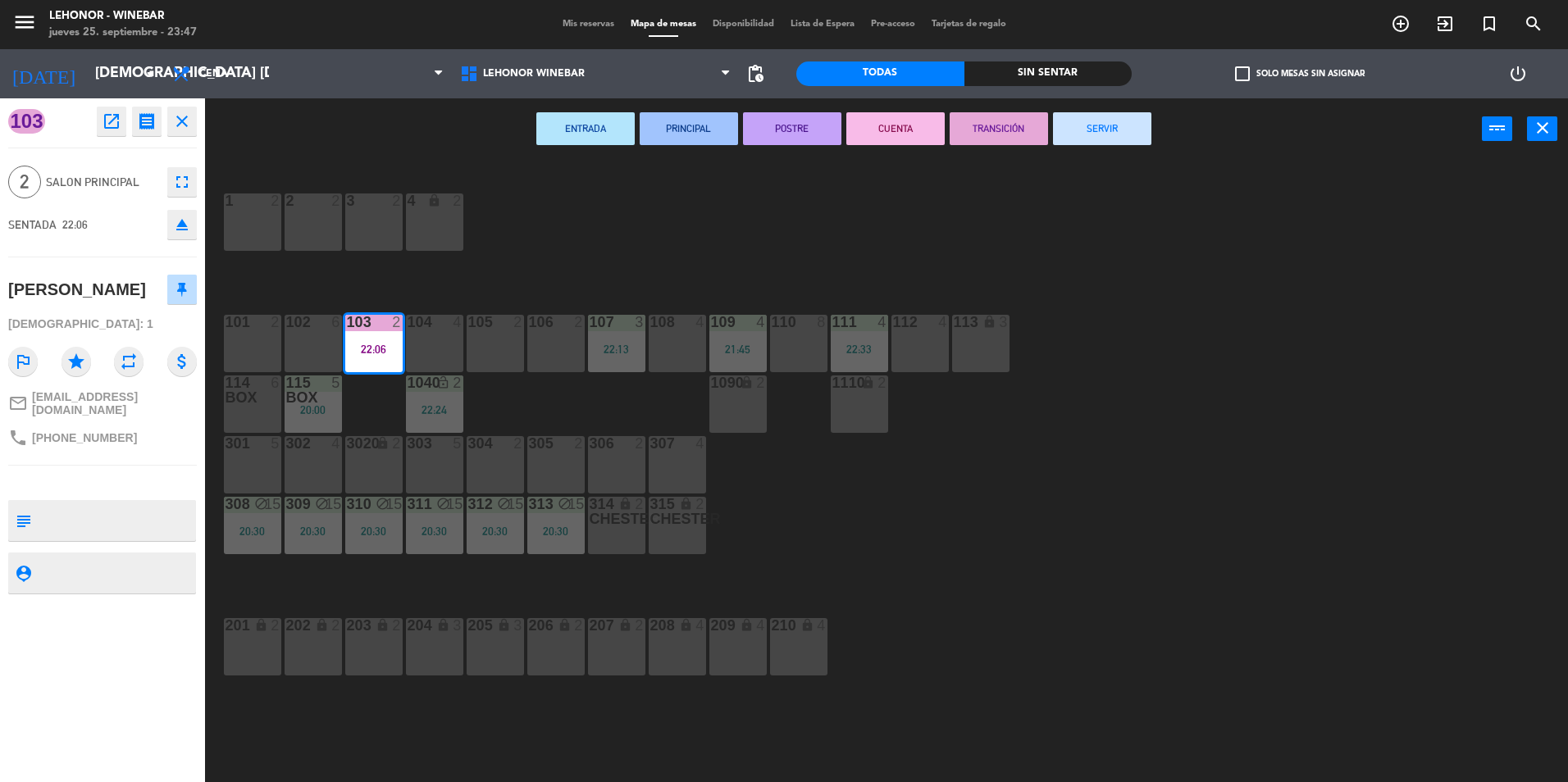
click at [1142, 131] on button "SERVIR" at bounding box center [1103, 129] width 98 height 33
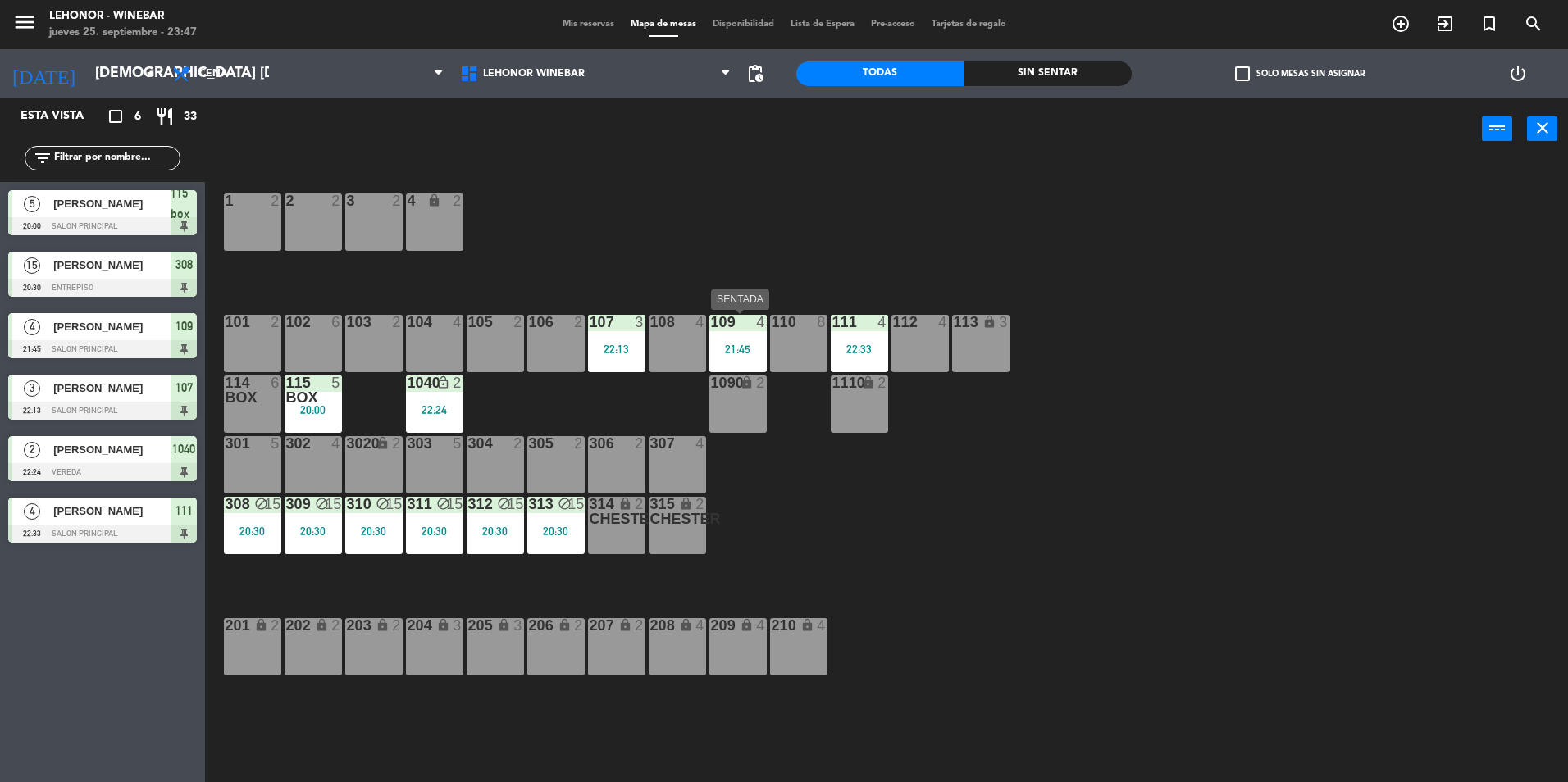
click at [734, 342] on div "109 4 21:45" at bounding box center [738, 344] width 57 height 57
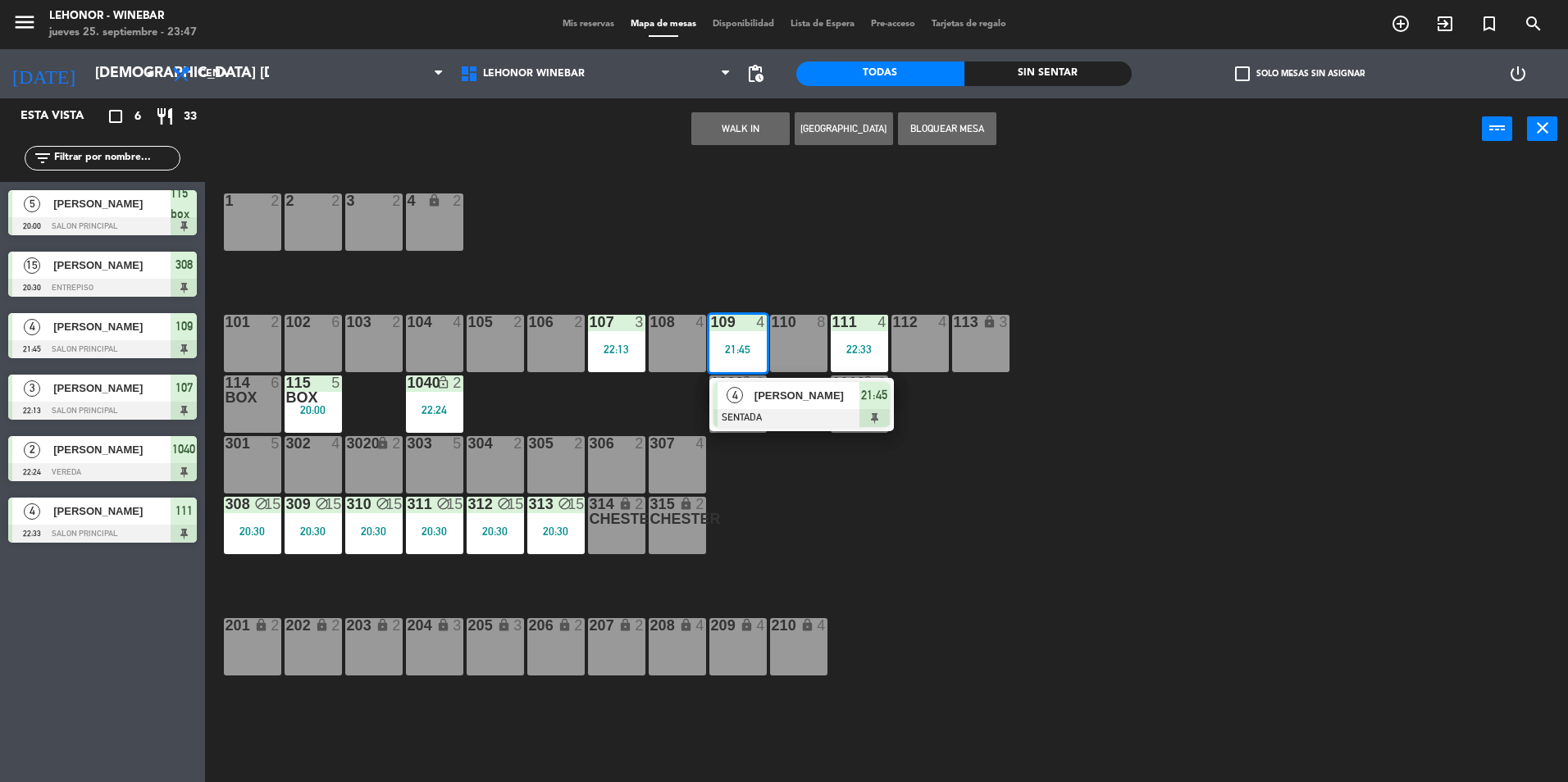
click at [831, 407] on div "[PERSON_NAME]" at bounding box center [806, 395] width 106 height 27
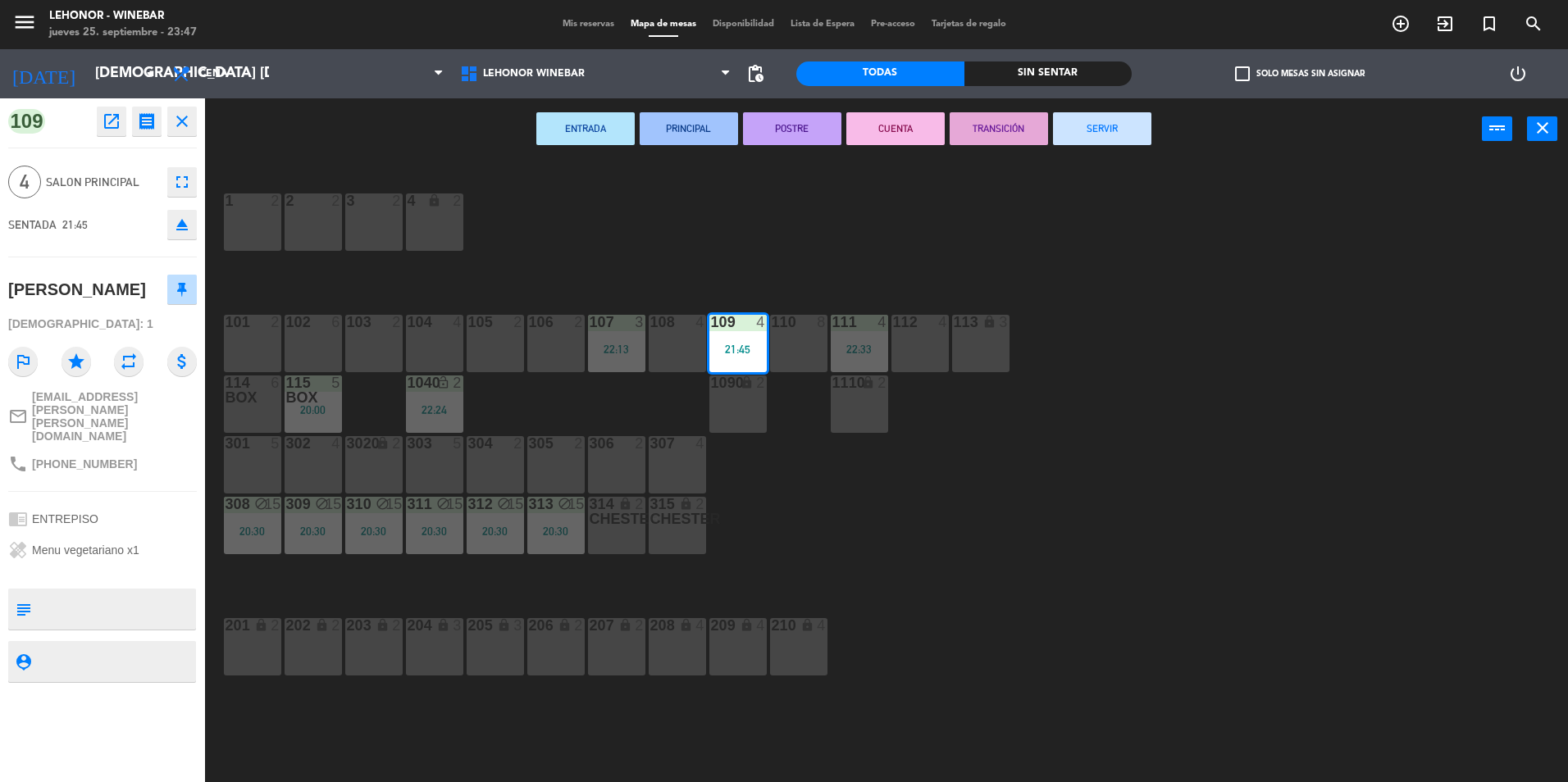
click at [1100, 129] on button "SERVIR" at bounding box center [1103, 129] width 98 height 33
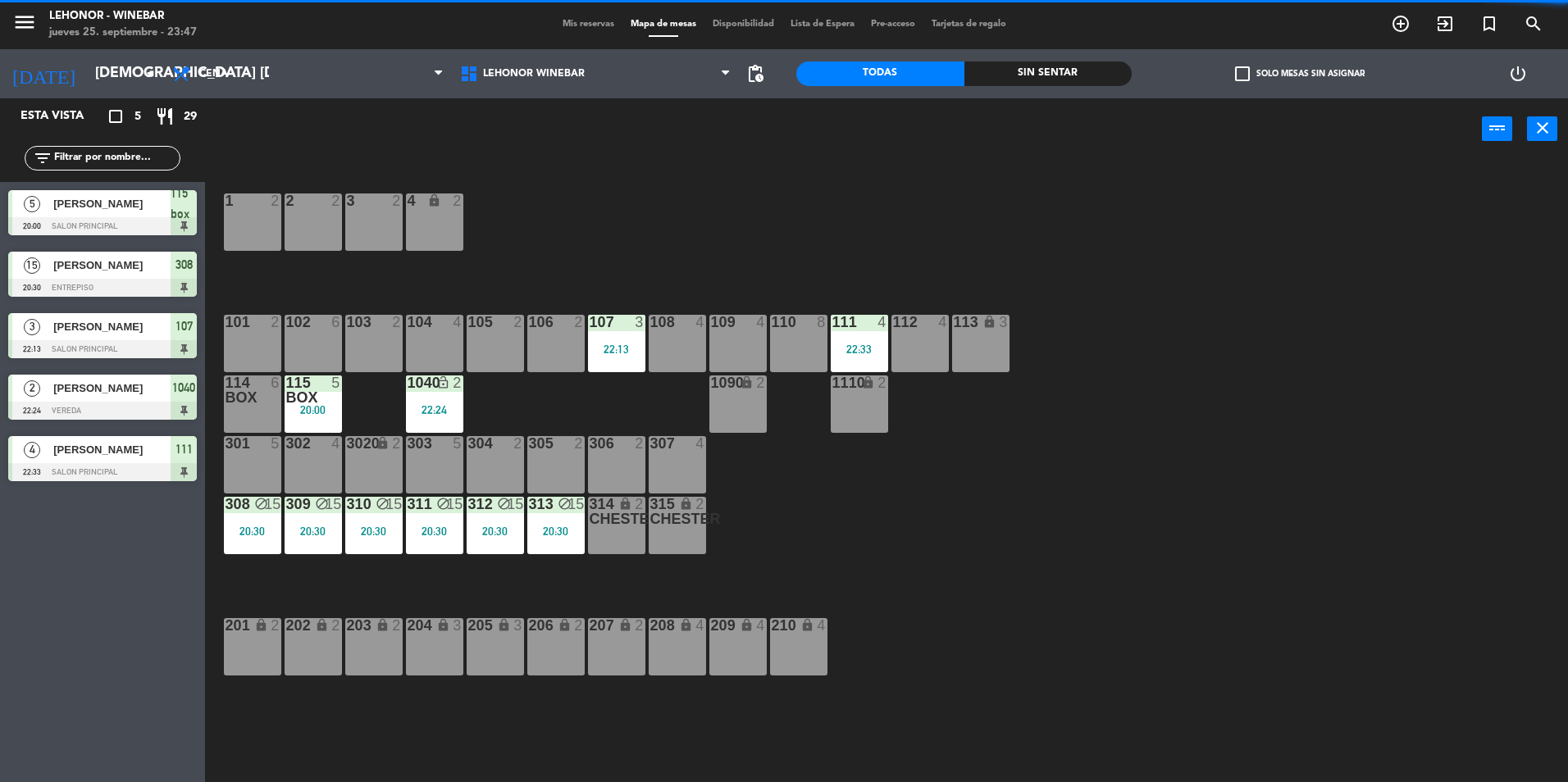
click at [463, 413] on div "22:24" at bounding box center [434, 409] width 57 height 11
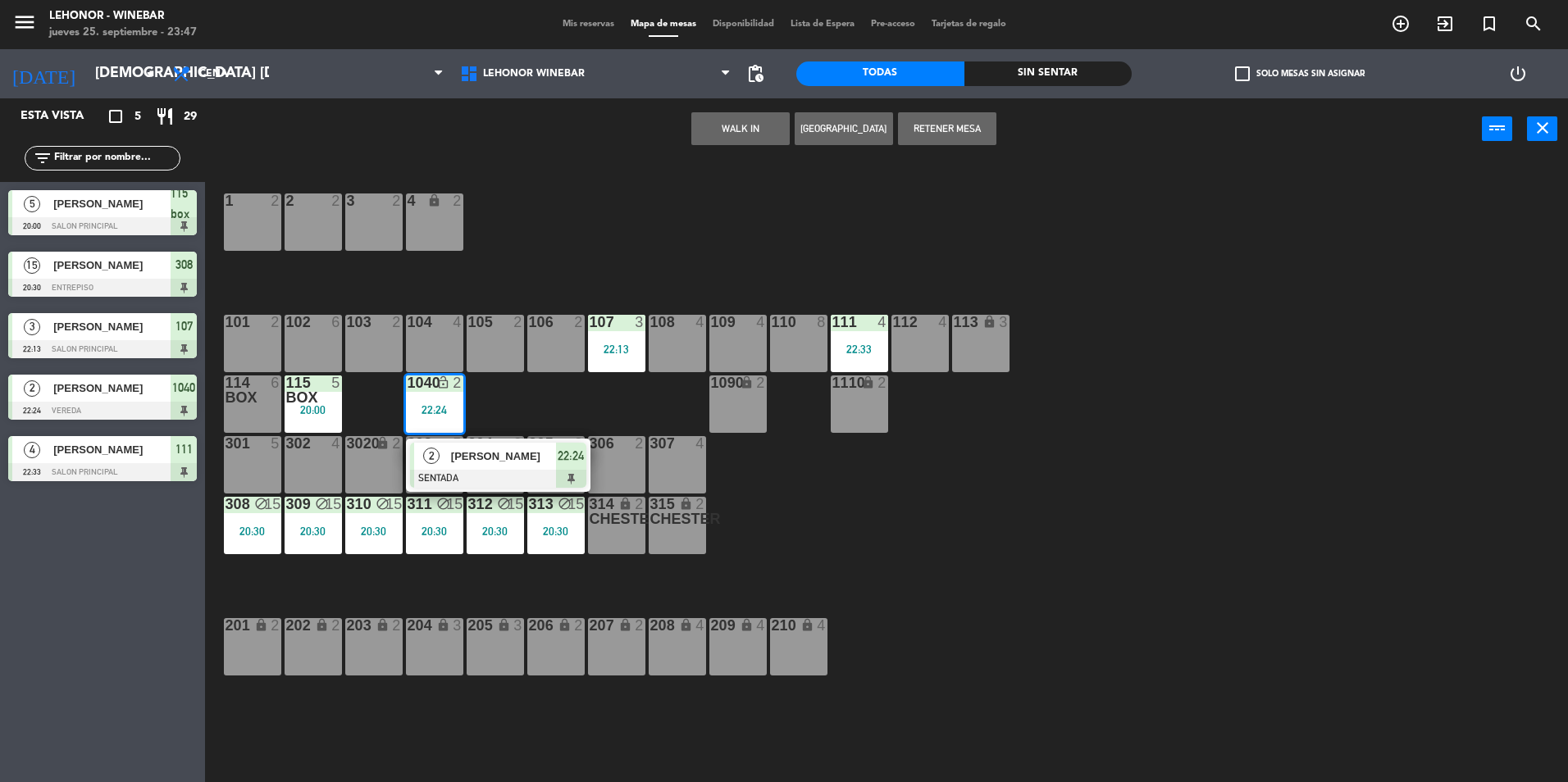
click at [484, 402] on div "1 2 2 2 3 2 4 lock 2 102 6 104 4 106 2 107 3 22:13 109 4 111 4 22:33 113 lock 3…" at bounding box center [895, 475] width 1348 height 622
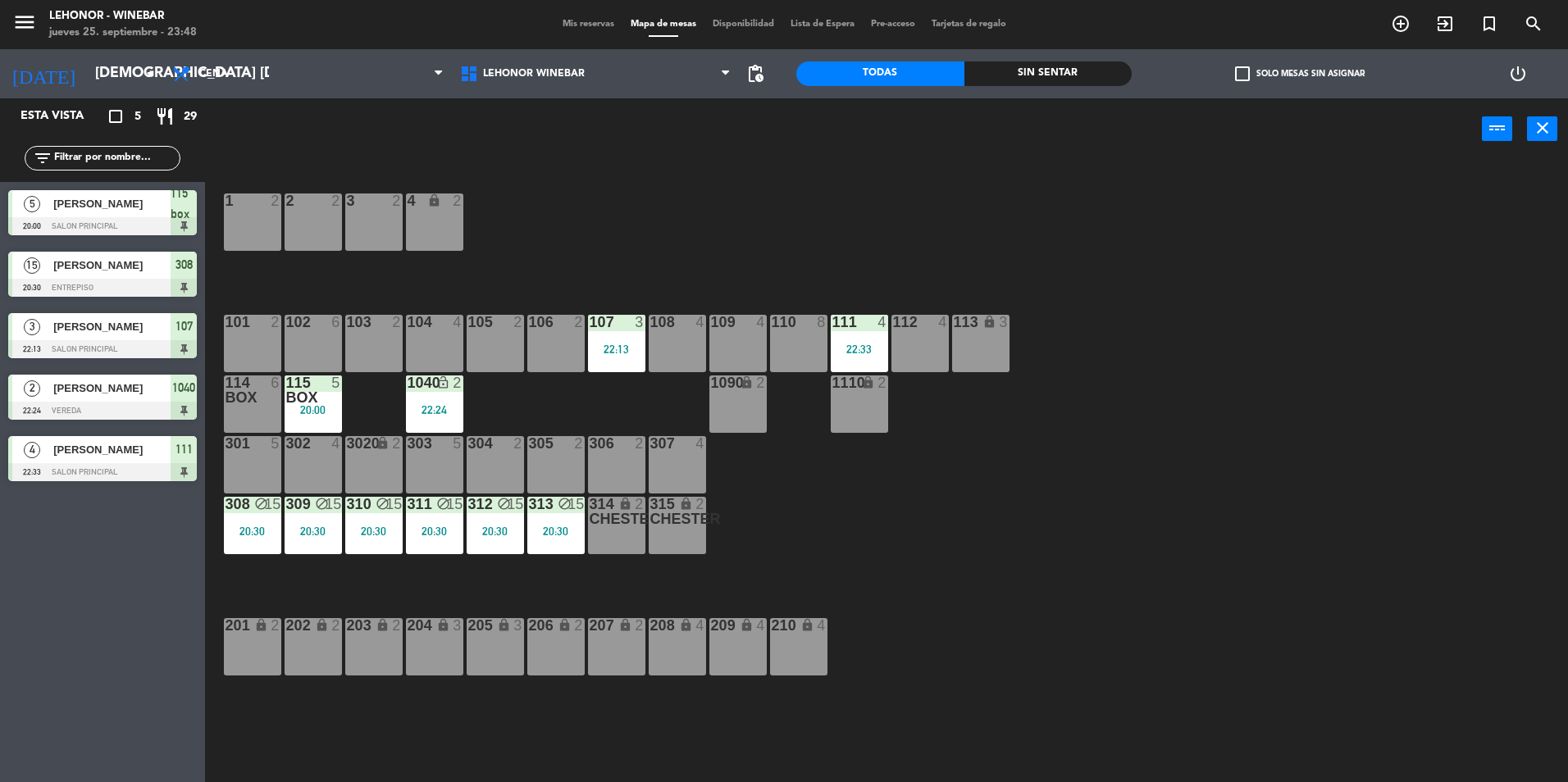
click at [817, 196] on div "1 2 2 2 3 2 4 lock 2 102 6 104 4 106 2 107 3 22:13 109 4 111 4 22:33 113 lock 3…" at bounding box center [895, 475] width 1348 height 622
